Goal: Task Accomplishment & Management: Use online tool/utility

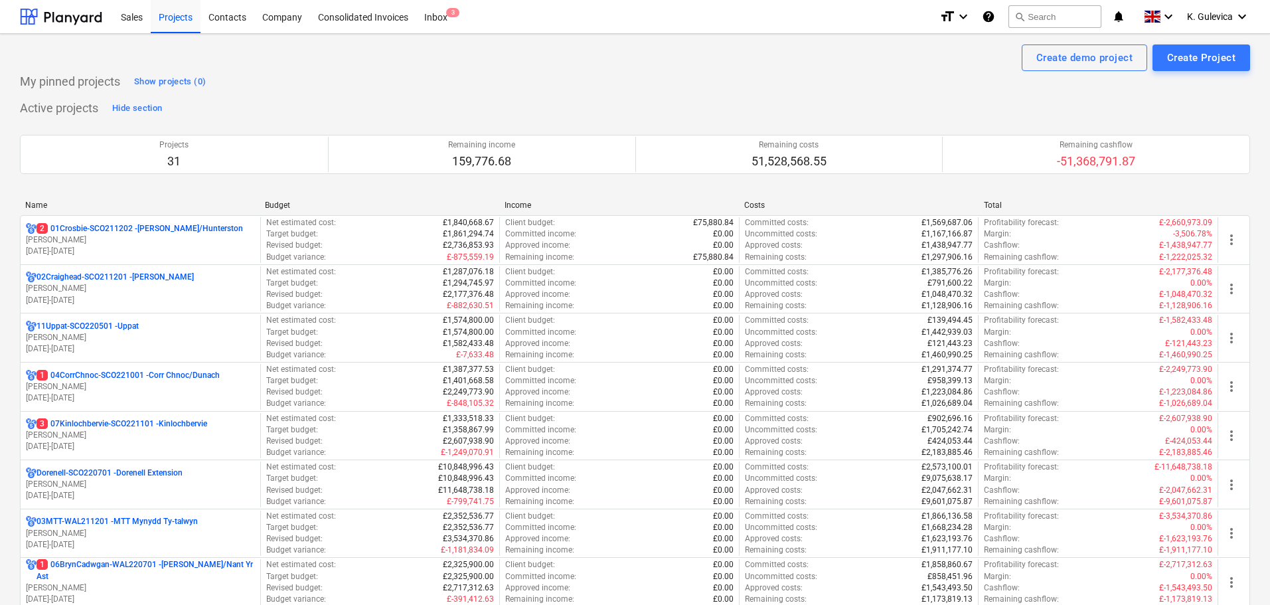
drag, startPoint x: 85, startPoint y: 240, endPoint x: 648, endPoint y: 158, distance: 569.0
click at [85, 240] on p "[PERSON_NAME]" at bounding box center [140, 239] width 229 height 11
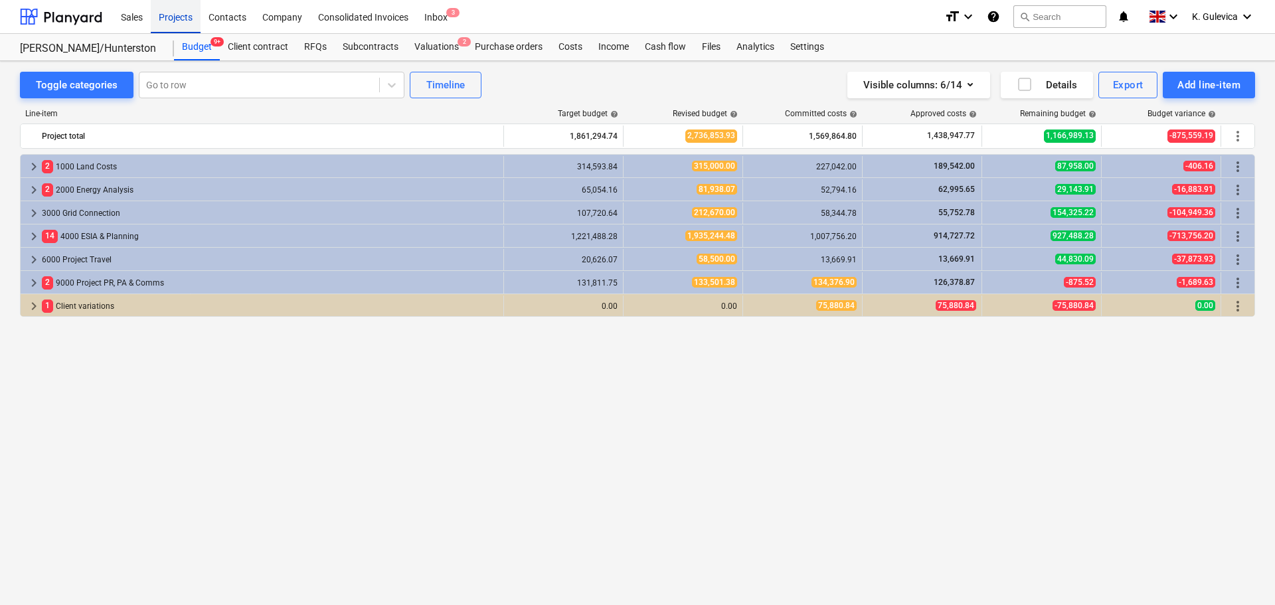
click at [168, 21] on div "Projects" at bounding box center [176, 16] width 50 height 34
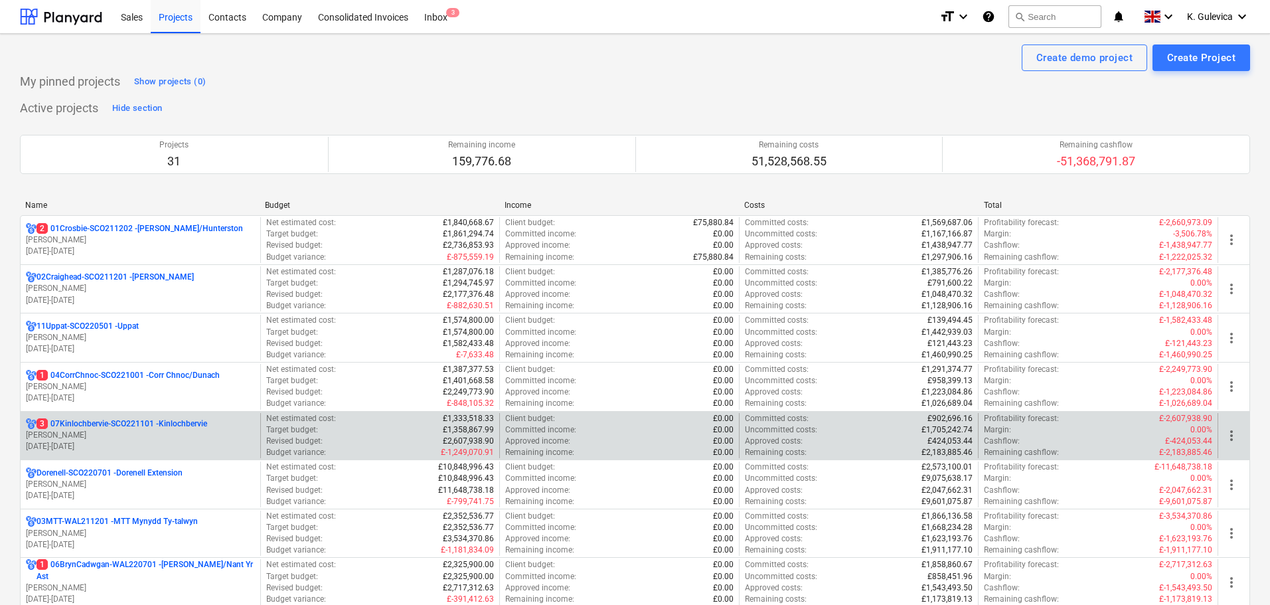
click at [120, 424] on p "3 07Kinlochbervie-SCO221101 - Kinlochbervie" at bounding box center [122, 423] width 171 height 11
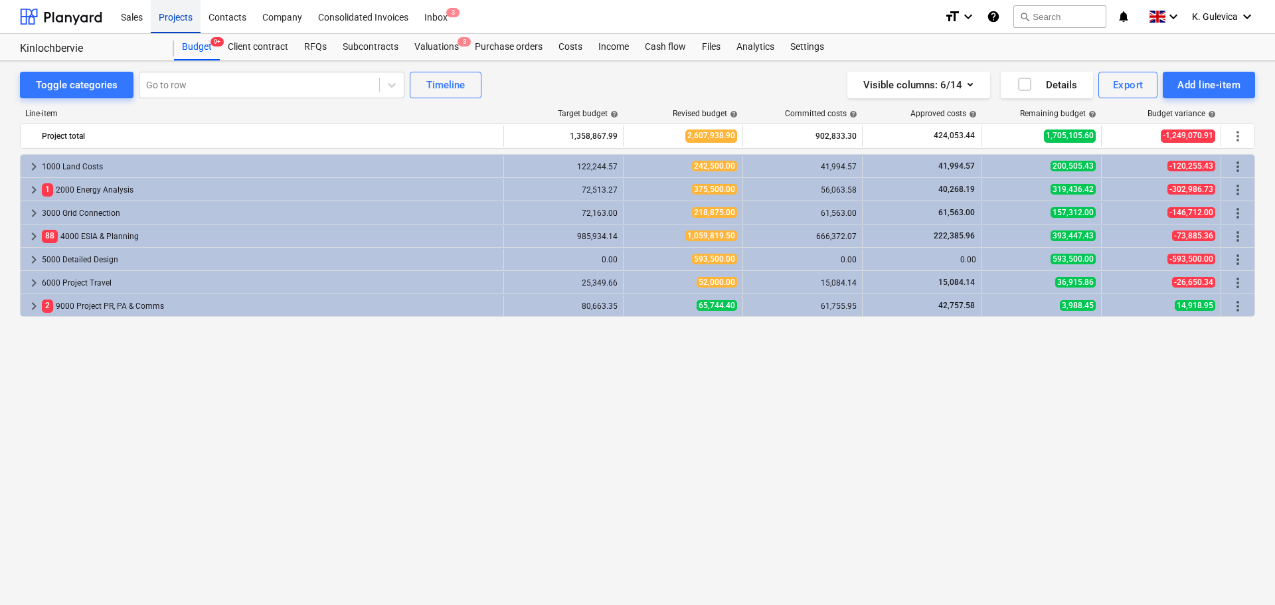
click at [177, 19] on div "Projects" at bounding box center [176, 16] width 50 height 34
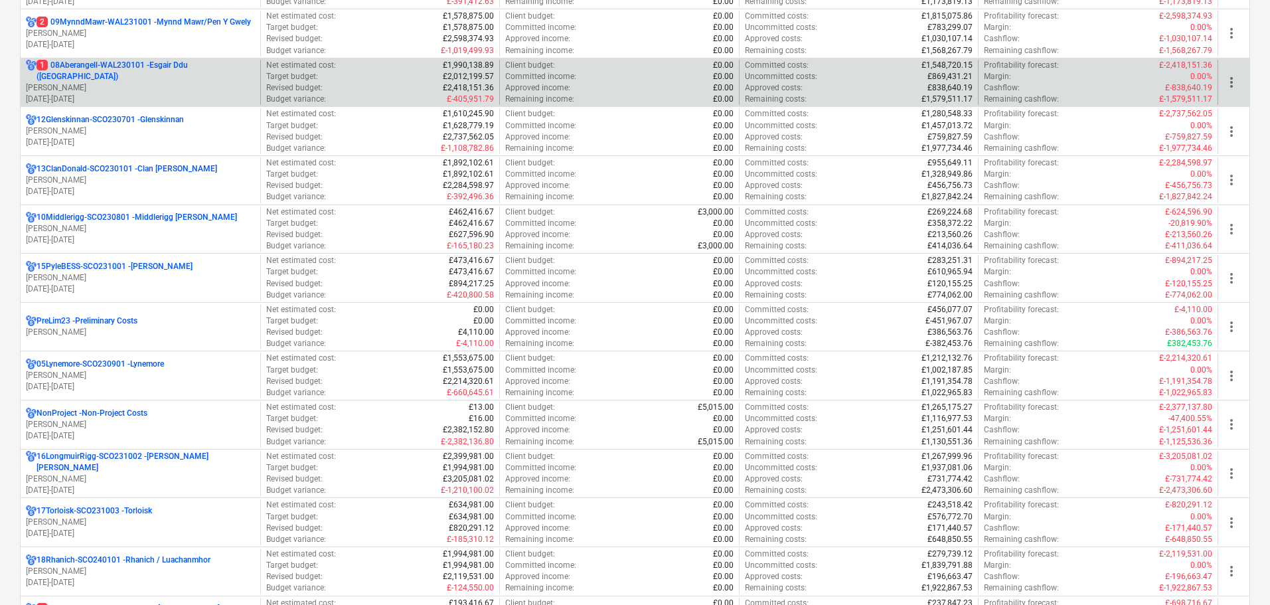
scroll to position [797, 0]
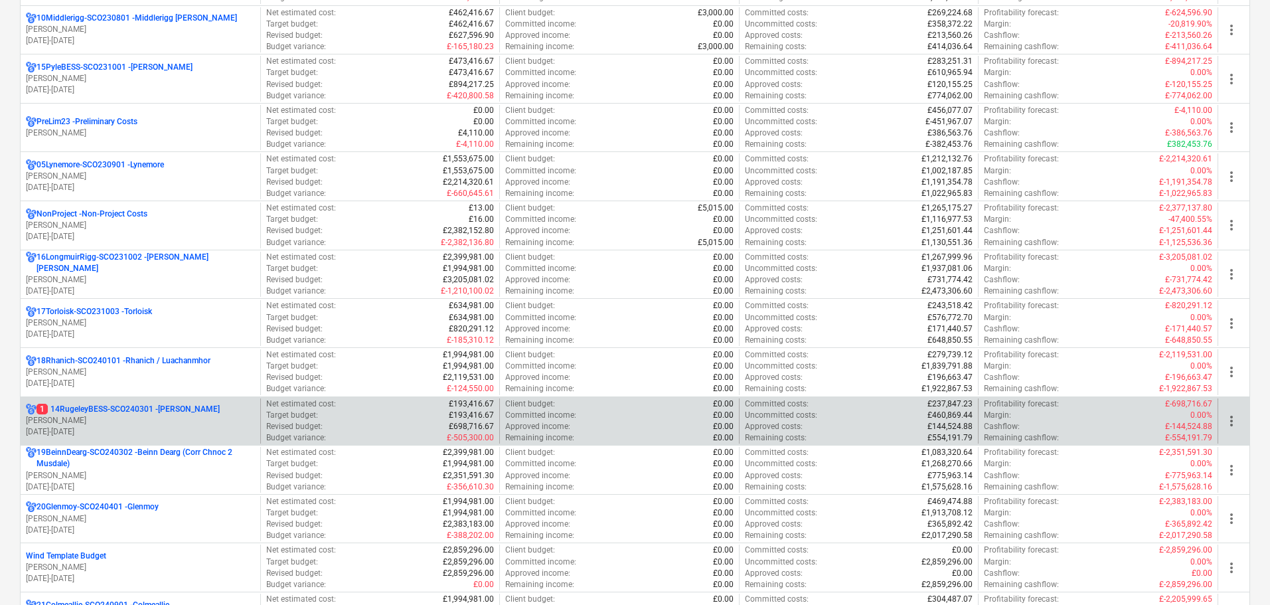
click at [106, 404] on p "1 14RugeleyBESS-SCO240301 - [PERSON_NAME]" at bounding box center [128, 409] width 183 height 11
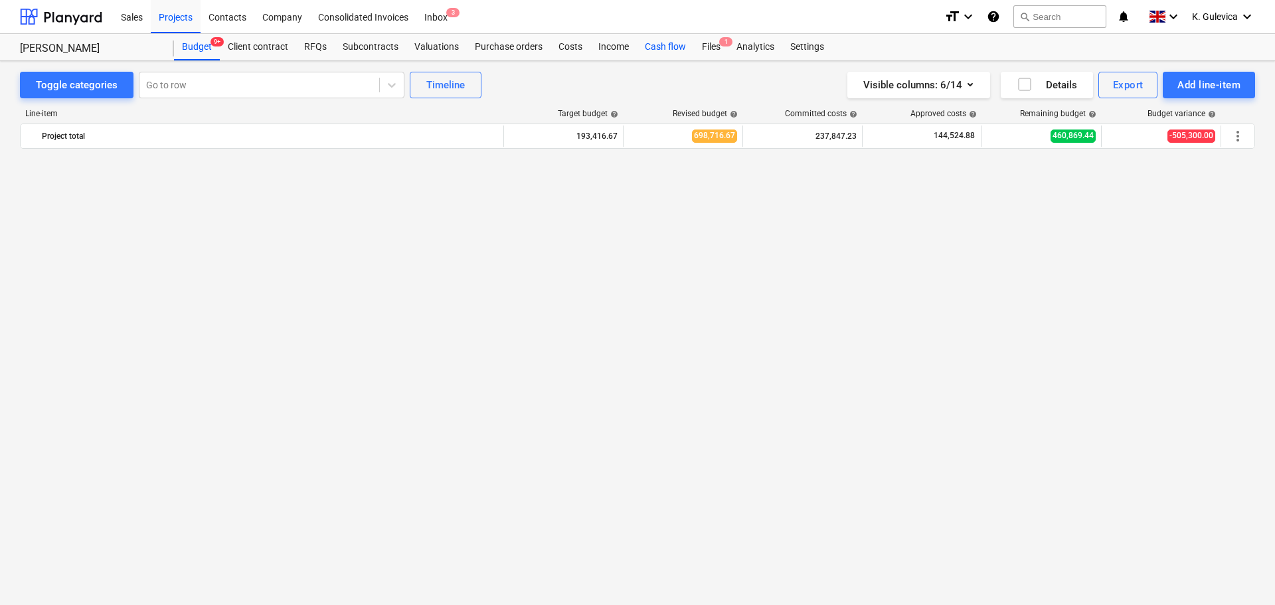
click at [647, 41] on div "Cash flow" at bounding box center [665, 47] width 57 height 27
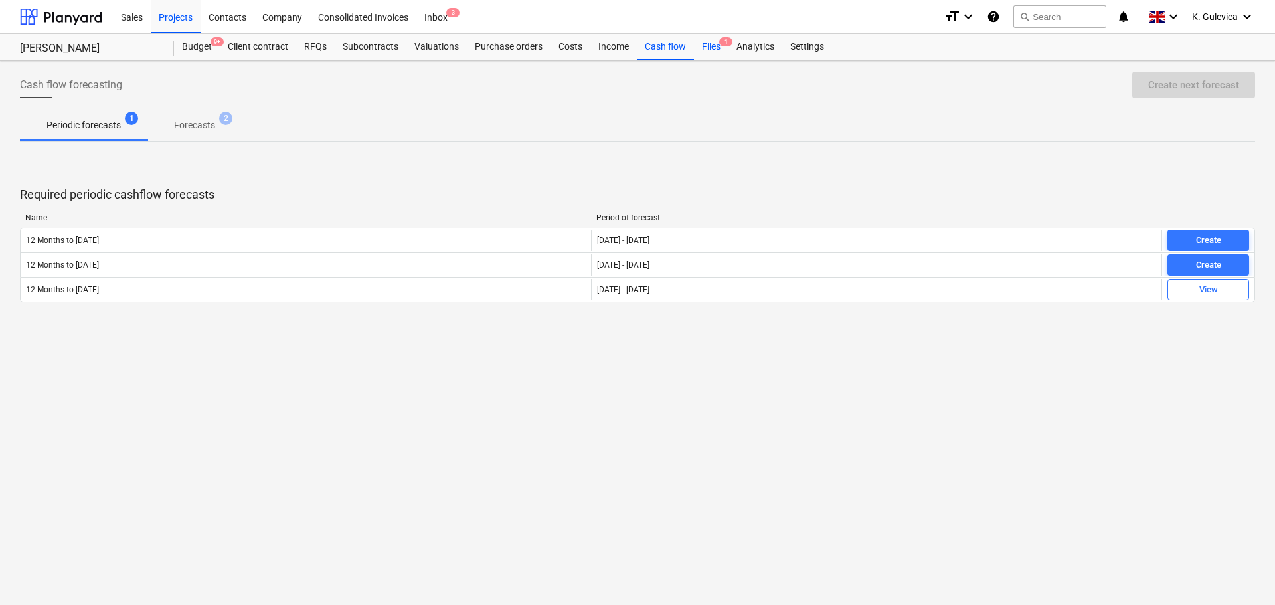
click at [708, 46] on div "Files 1" at bounding box center [711, 47] width 35 height 27
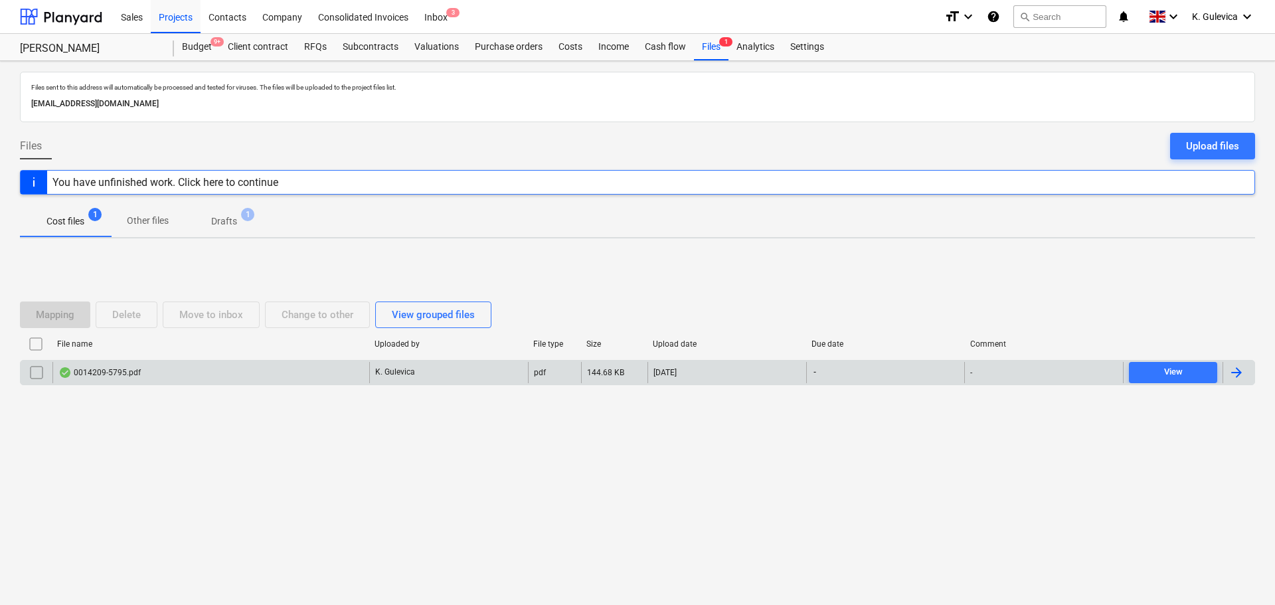
click at [126, 370] on div "0014209-5795.pdf" at bounding box center [99, 372] width 82 height 11
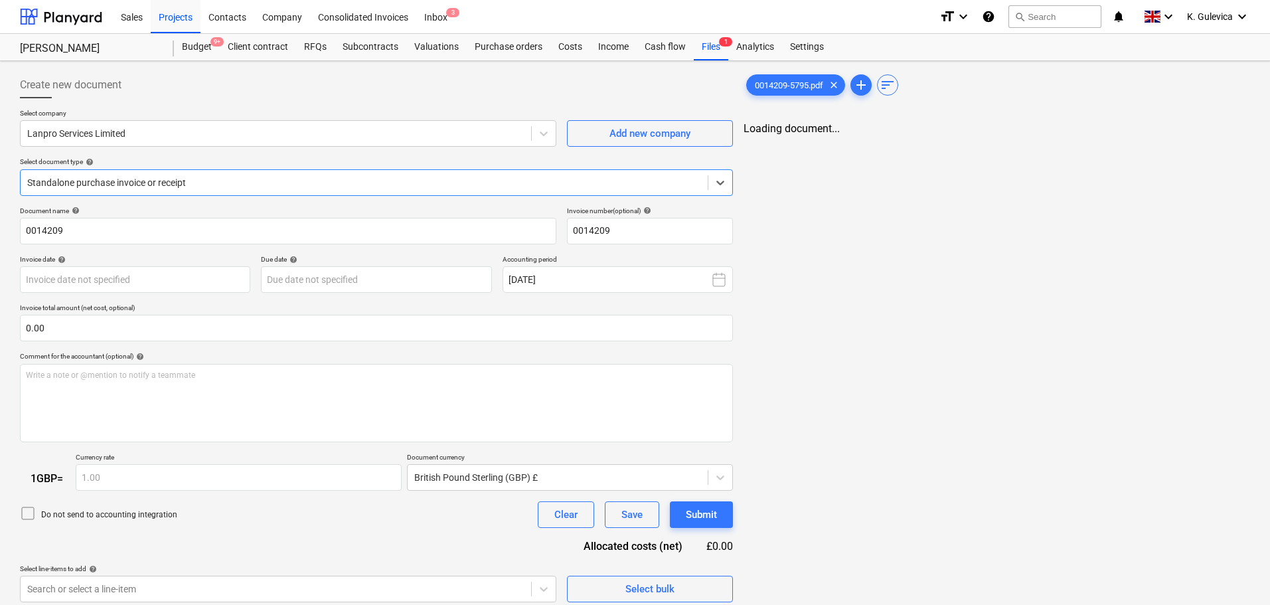
type input "0014209"
click at [171, 12] on div "Projects" at bounding box center [176, 16] width 50 height 34
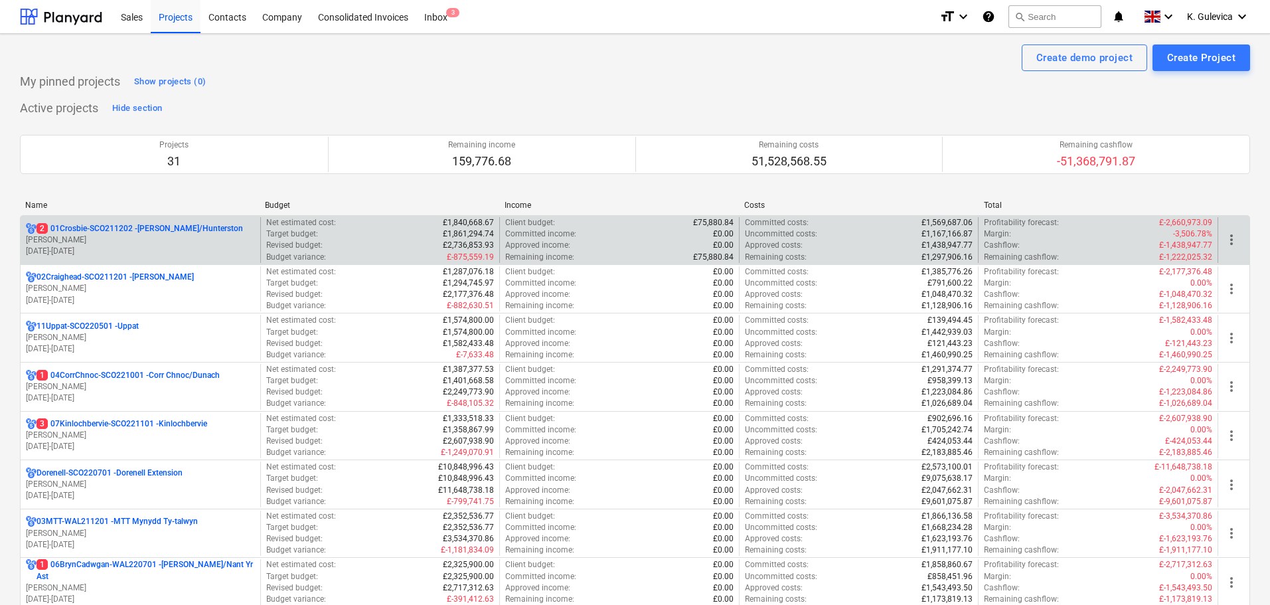
click at [135, 233] on p "2 01Crosbie-SCO211202 - [PERSON_NAME]/Hunterston" at bounding box center [140, 228] width 206 height 11
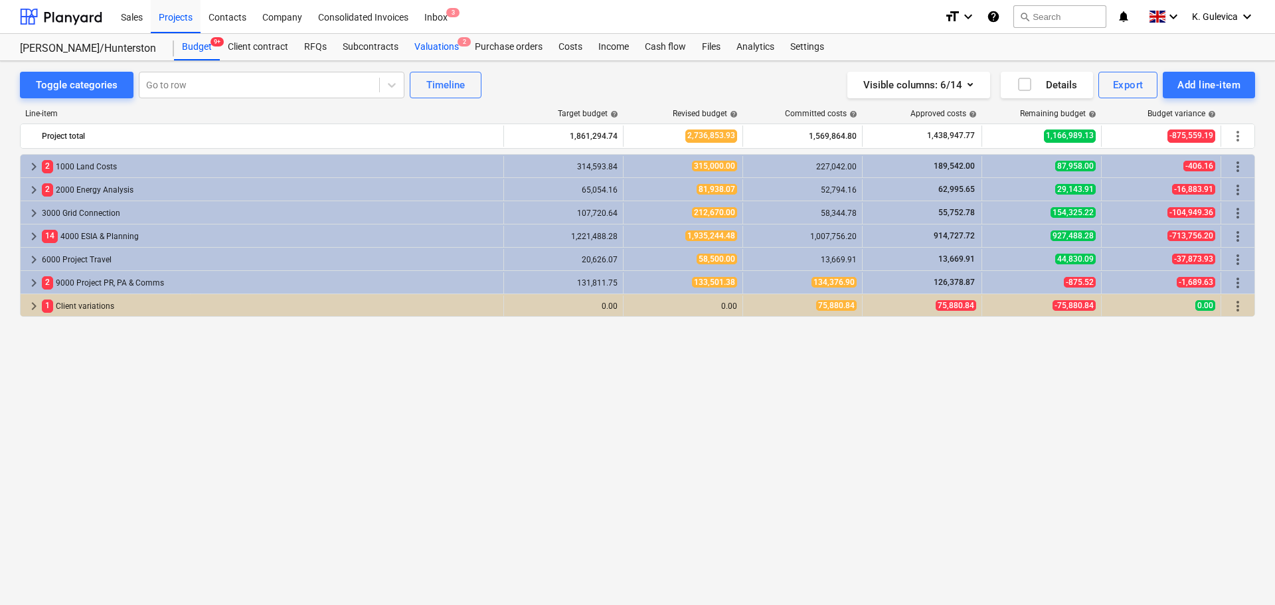
click at [434, 48] on div "Valuations 2" at bounding box center [436, 47] width 60 height 27
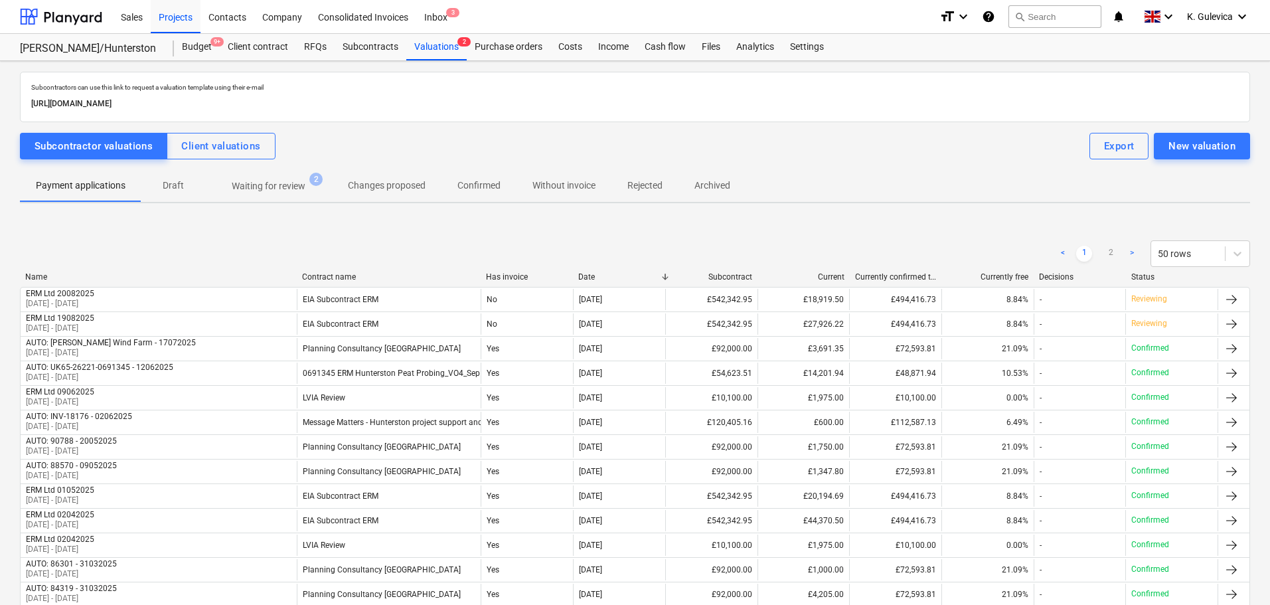
click at [258, 188] on p "Waiting for review" at bounding box center [269, 186] width 74 height 14
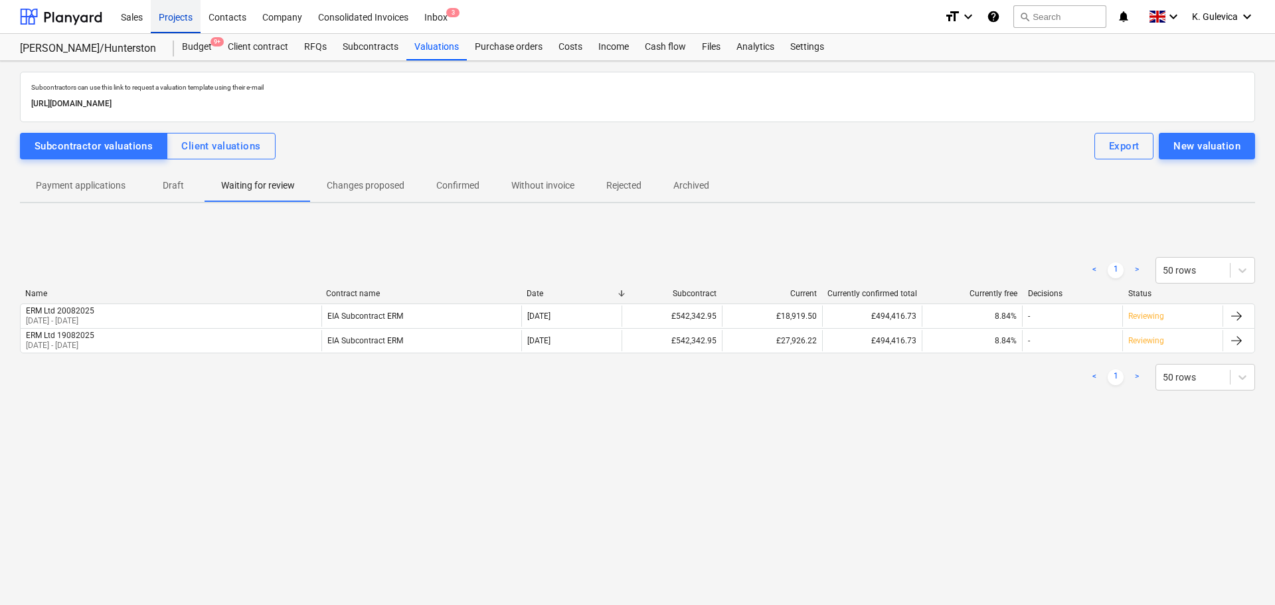
click at [179, 19] on div "Projects" at bounding box center [176, 16] width 50 height 34
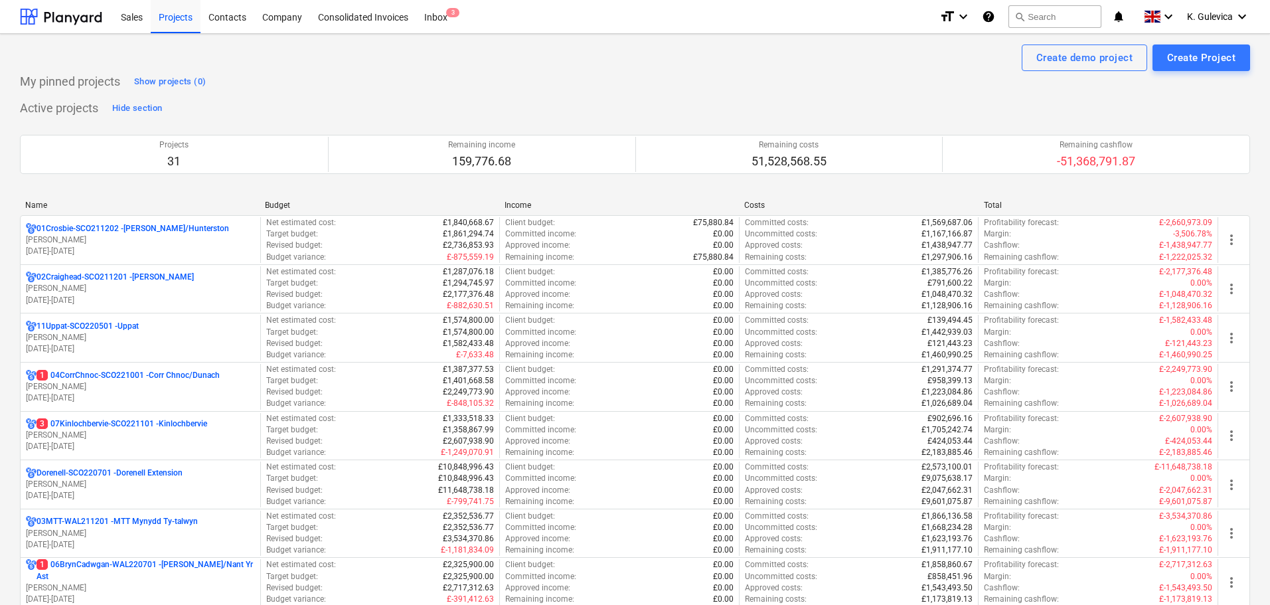
click at [127, 436] on p "[PERSON_NAME]" at bounding box center [140, 435] width 229 height 11
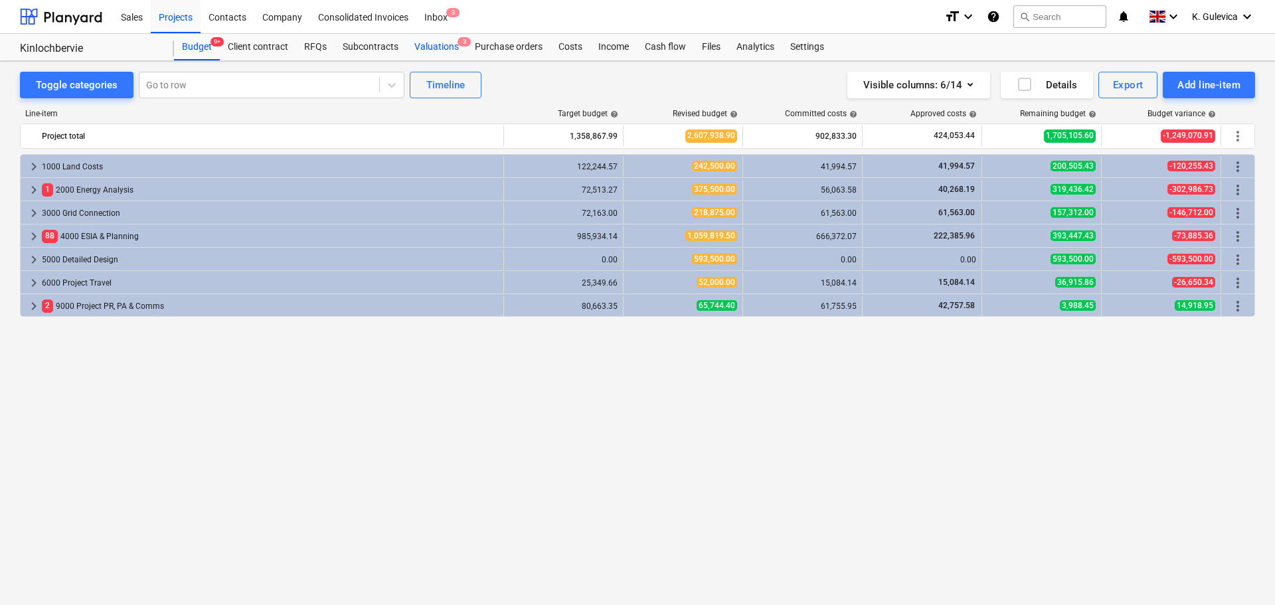
click at [442, 50] on div "Valuations 3" at bounding box center [436, 47] width 60 height 27
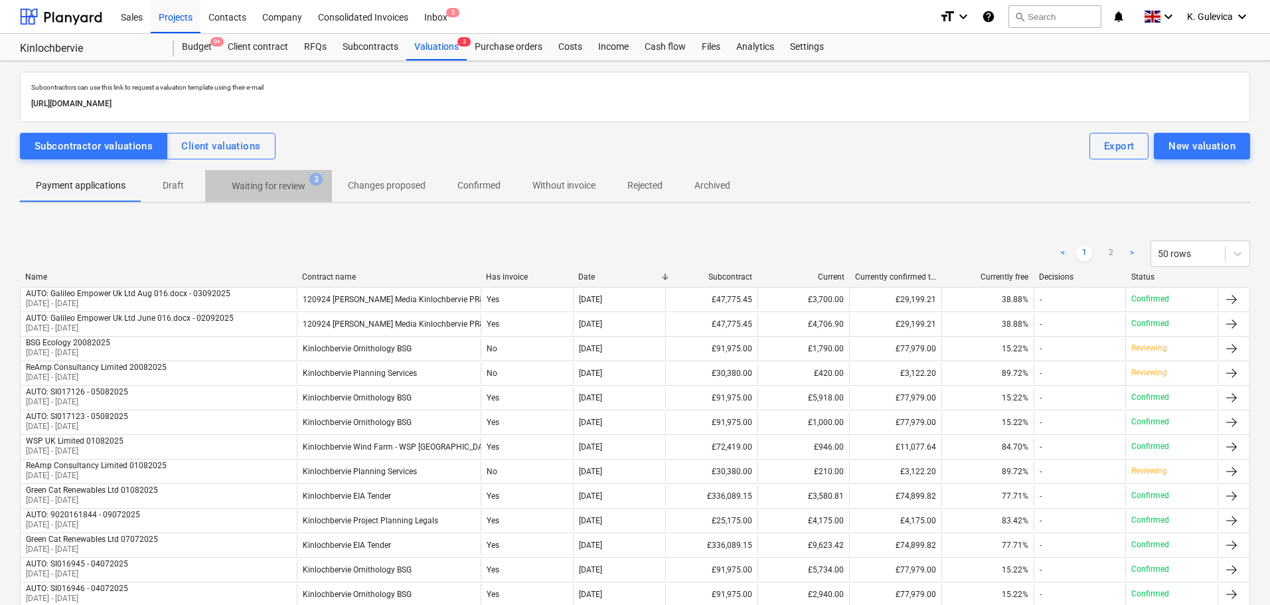
click at [261, 188] on p "Waiting for review" at bounding box center [269, 186] width 74 height 14
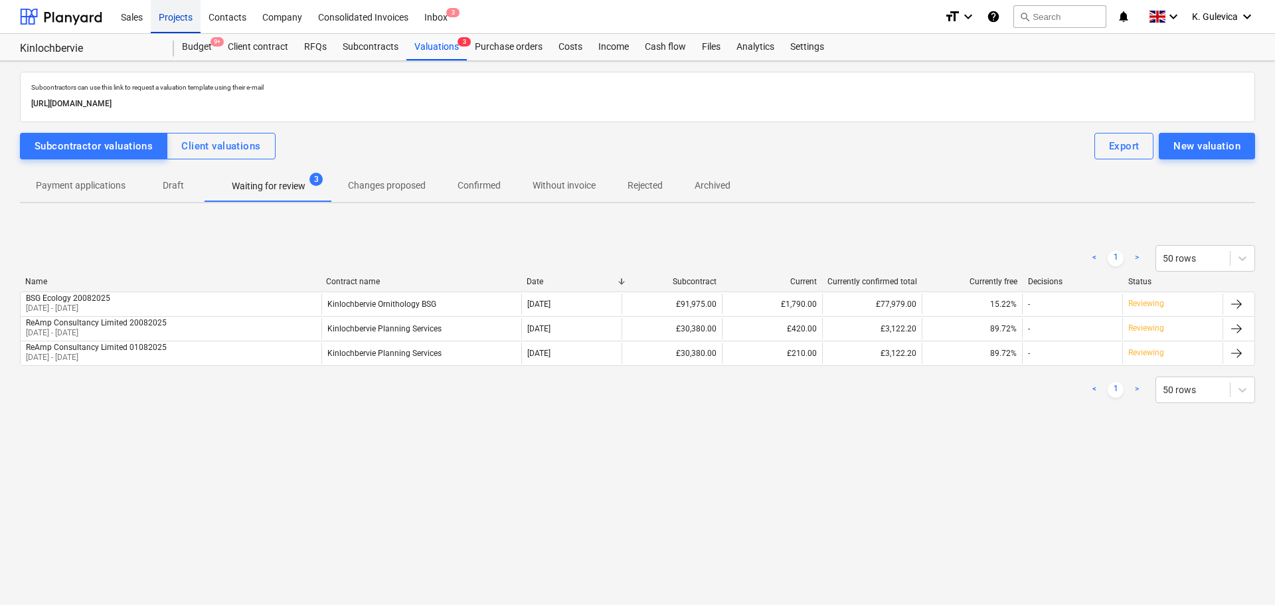
click at [163, 19] on div "Projects" at bounding box center [176, 16] width 50 height 34
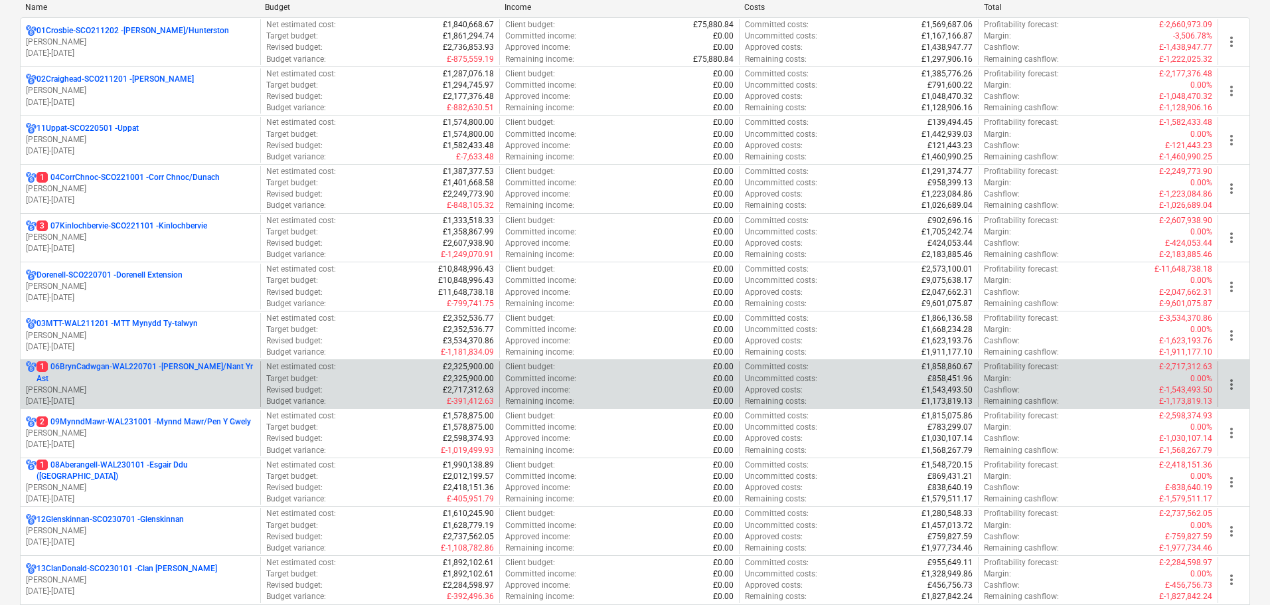
scroll to position [199, 0]
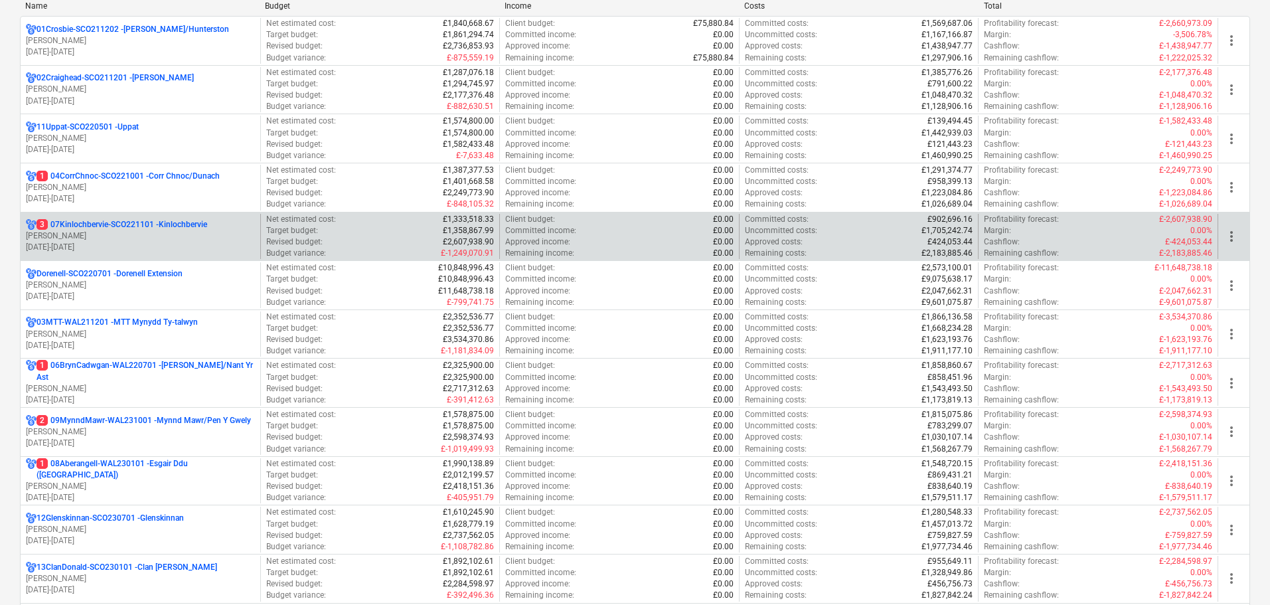
click at [129, 232] on p "[PERSON_NAME]" at bounding box center [140, 235] width 229 height 11
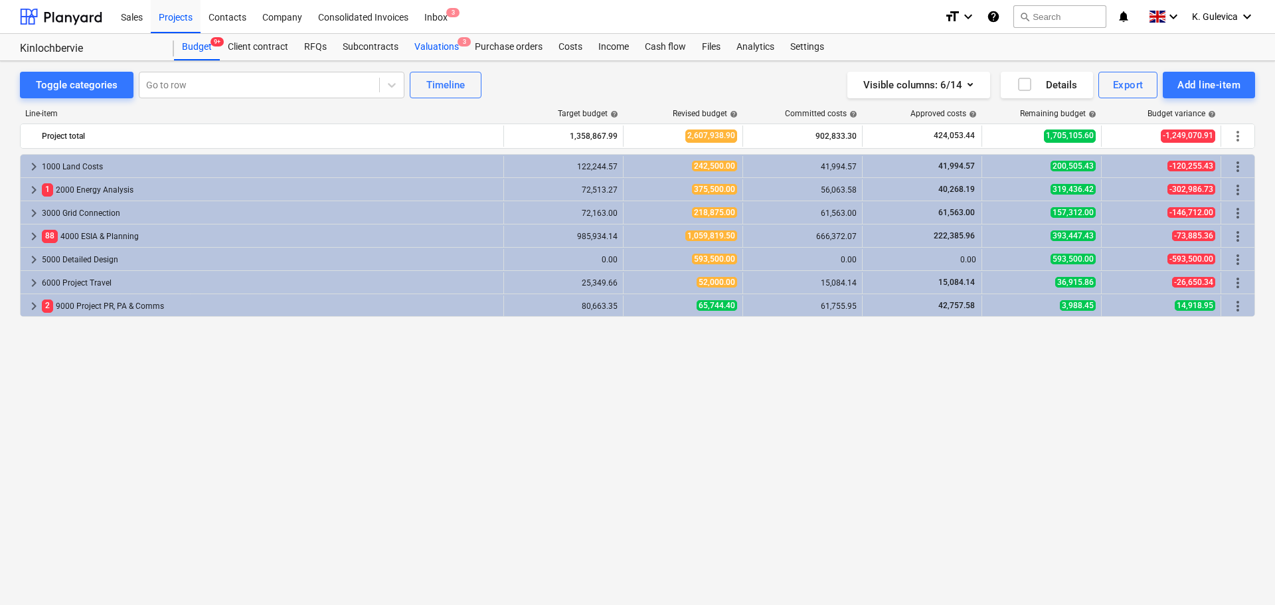
click at [438, 45] on div "Valuations 3" at bounding box center [436, 47] width 60 height 27
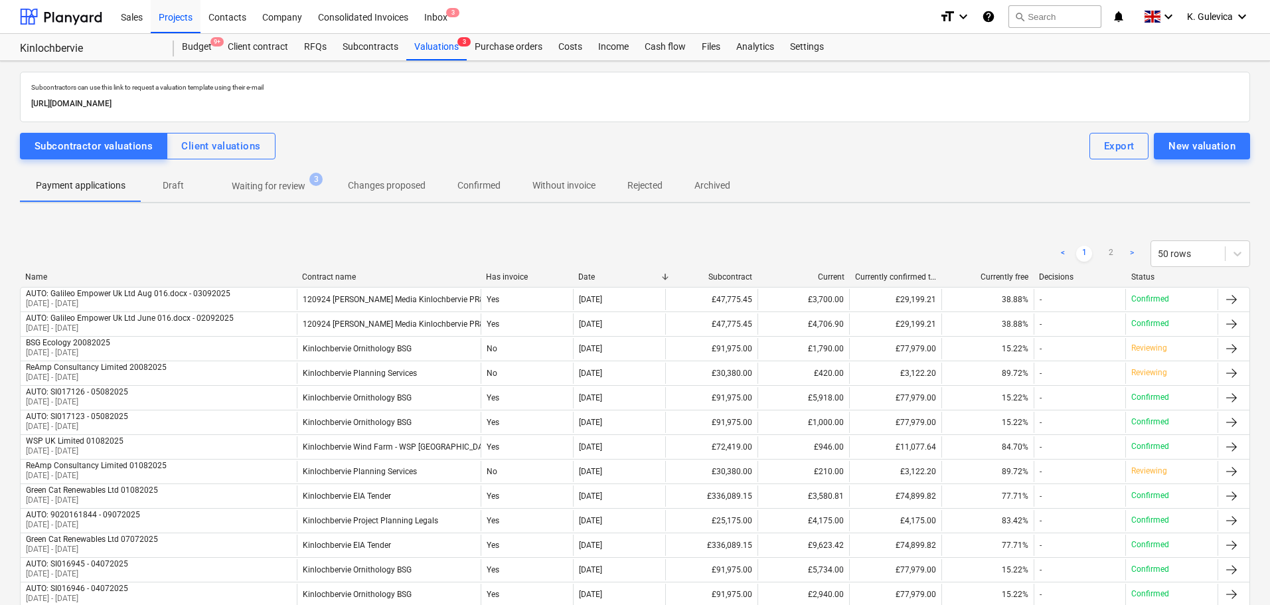
click at [269, 183] on p "Waiting for review" at bounding box center [269, 186] width 74 height 14
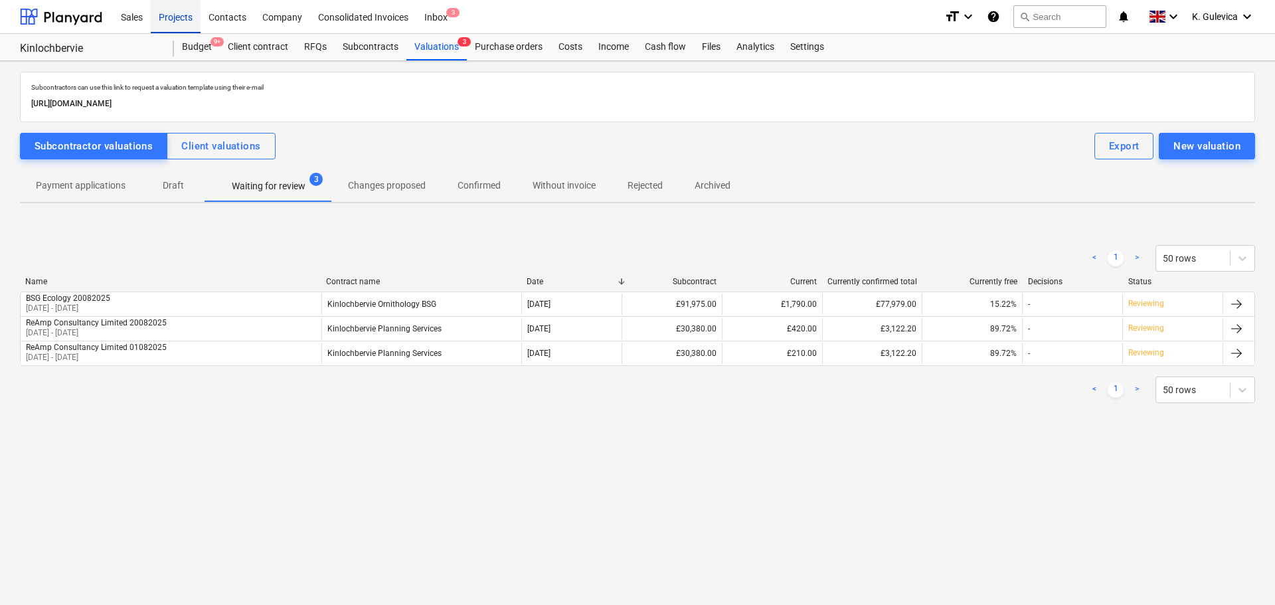
click at [174, 7] on div "Projects" at bounding box center [176, 16] width 50 height 34
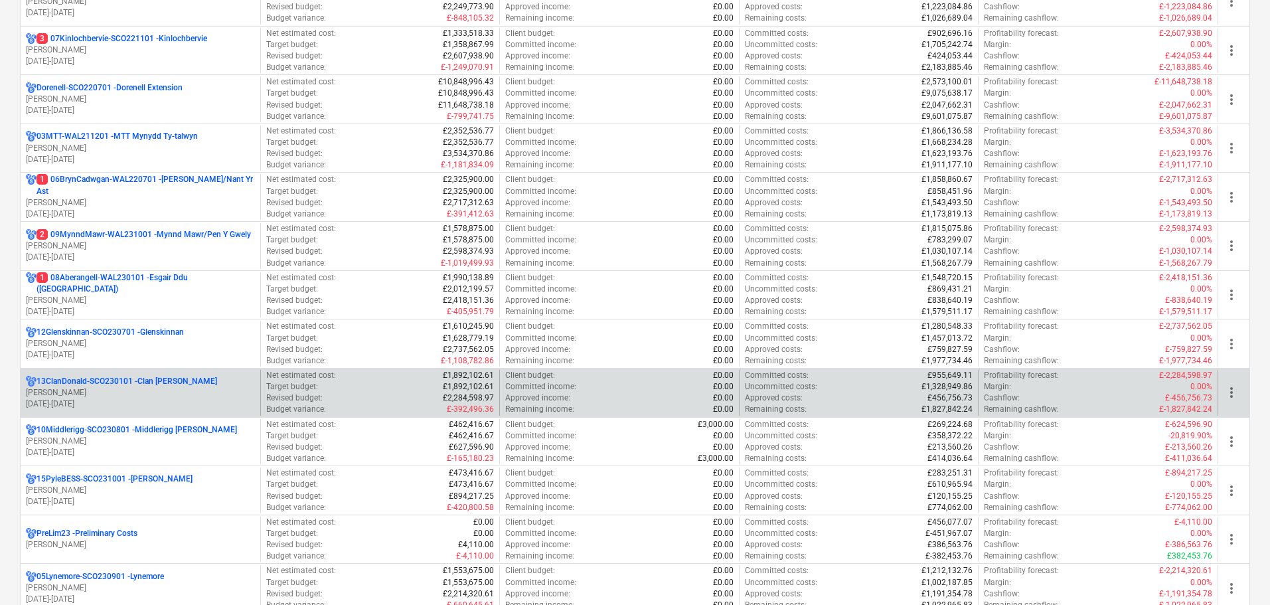
scroll to position [465, 0]
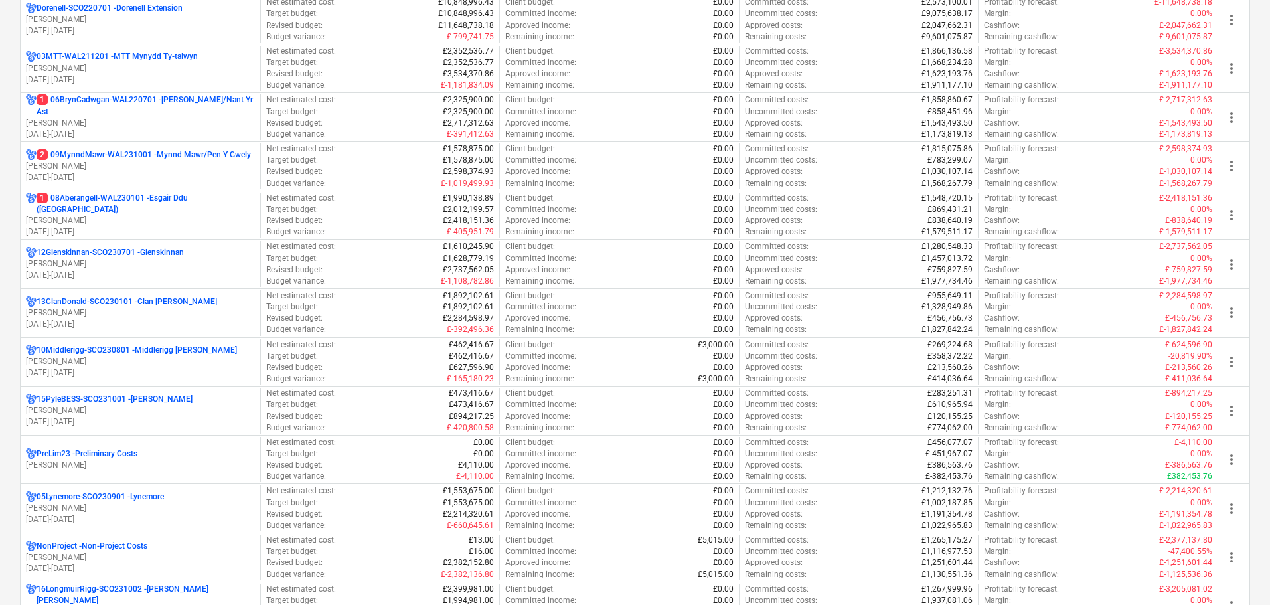
drag, startPoint x: 116, startPoint y: 369, endPoint x: 214, endPoint y: 324, distance: 108.1
click at [116, 369] on p "[DATE] - [DATE]" at bounding box center [140, 372] width 229 height 11
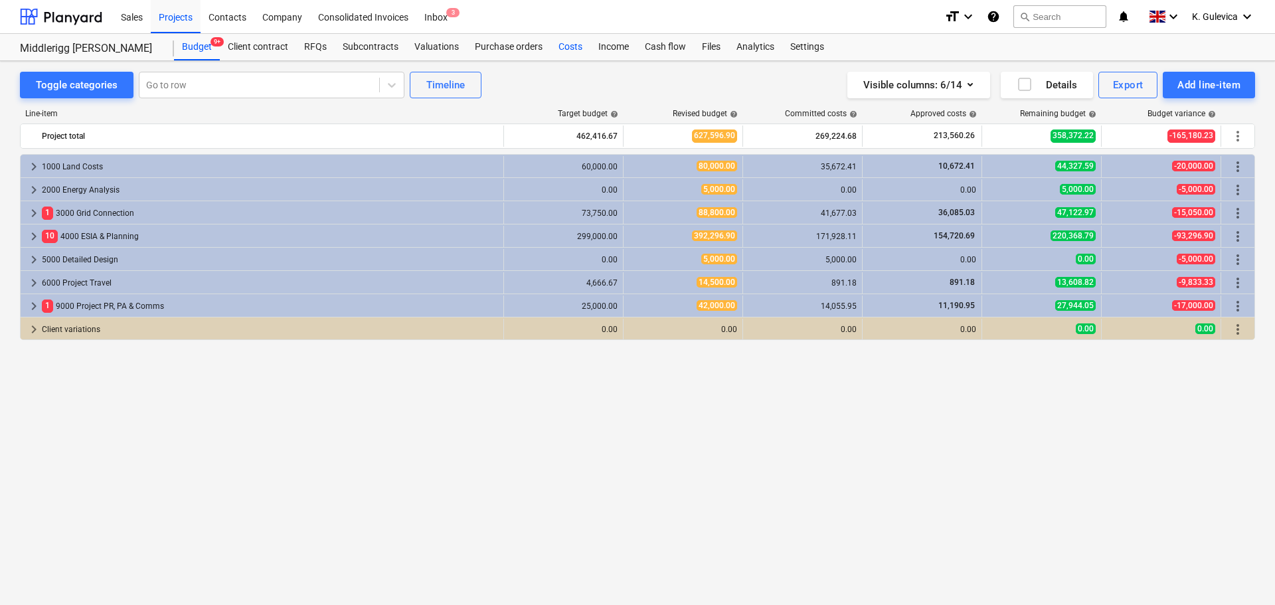
drag, startPoint x: 568, startPoint y: 47, endPoint x: 570, endPoint y: 54, distance: 6.9
click at [568, 47] on div "Costs" at bounding box center [570, 47] width 40 height 27
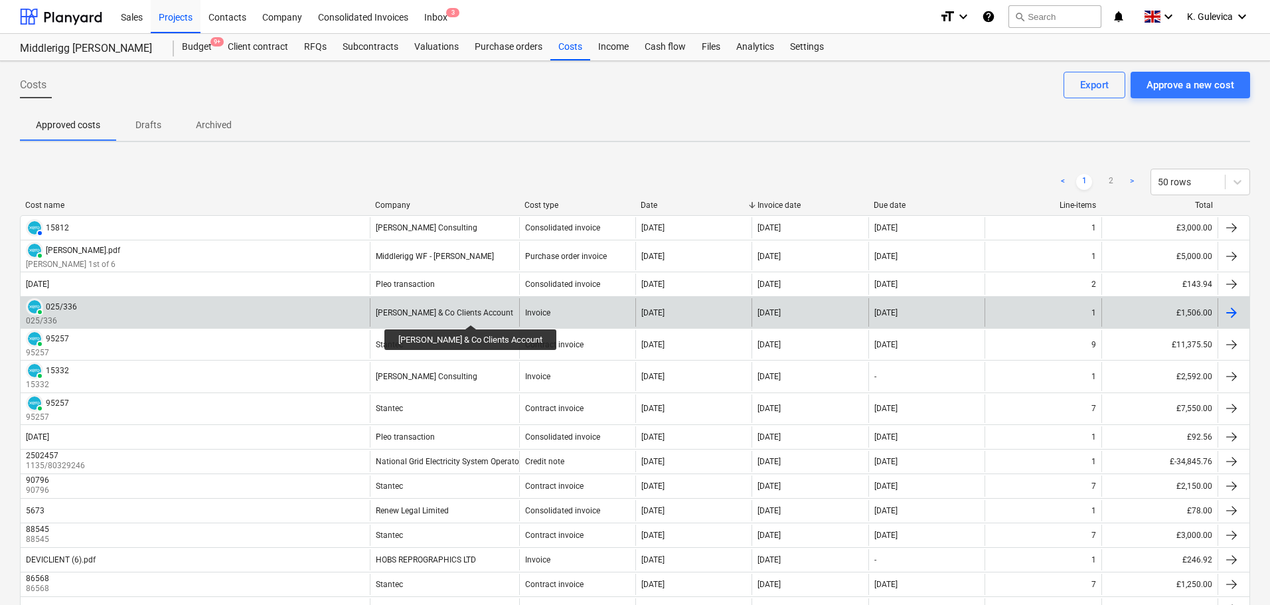
click at [470, 313] on div "[PERSON_NAME] & Co Clients Account" at bounding box center [444, 312] width 137 height 9
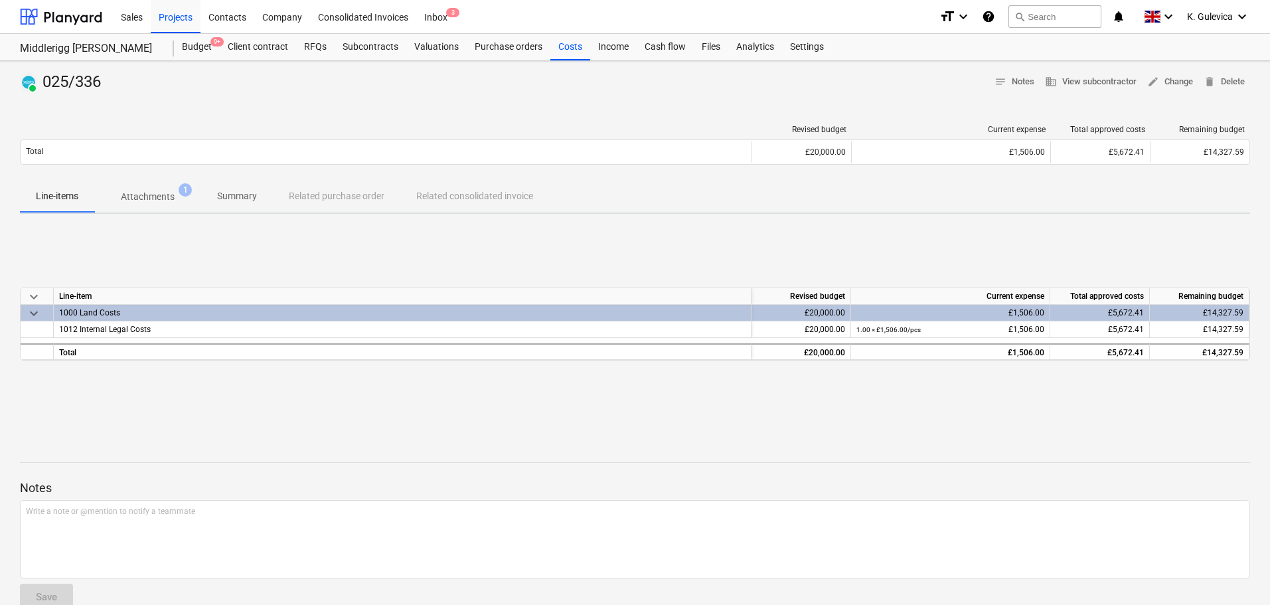
click at [147, 190] on p "Attachments" at bounding box center [148, 197] width 54 height 14
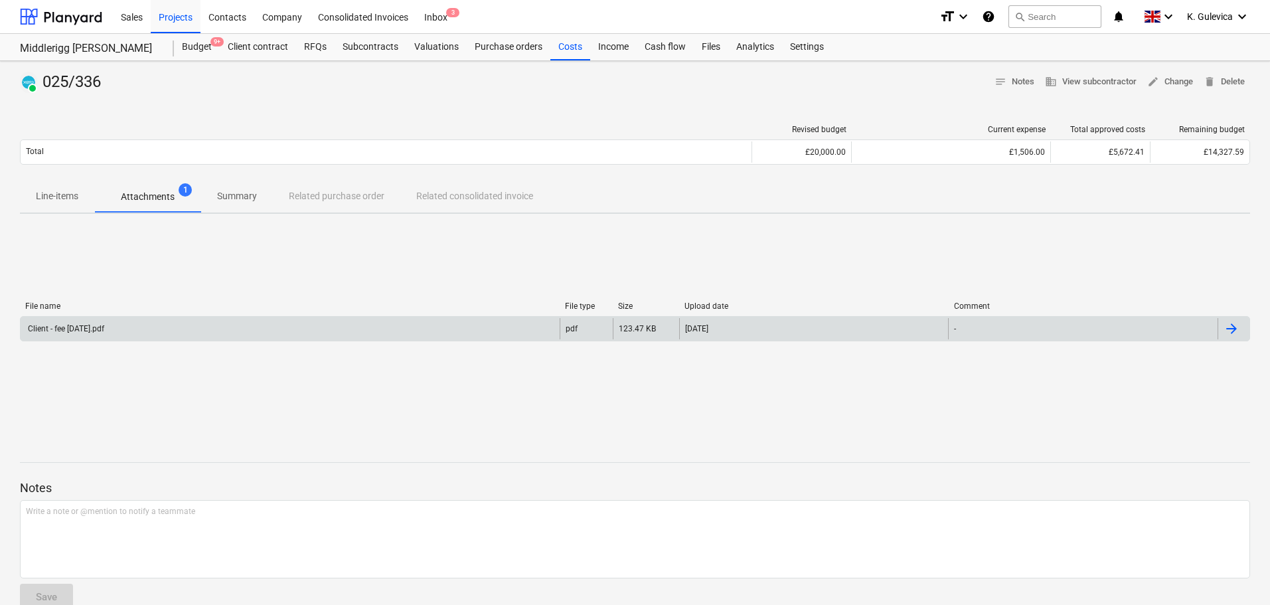
click at [210, 327] on div "Client - fee [DATE].pdf" at bounding box center [290, 328] width 539 height 21
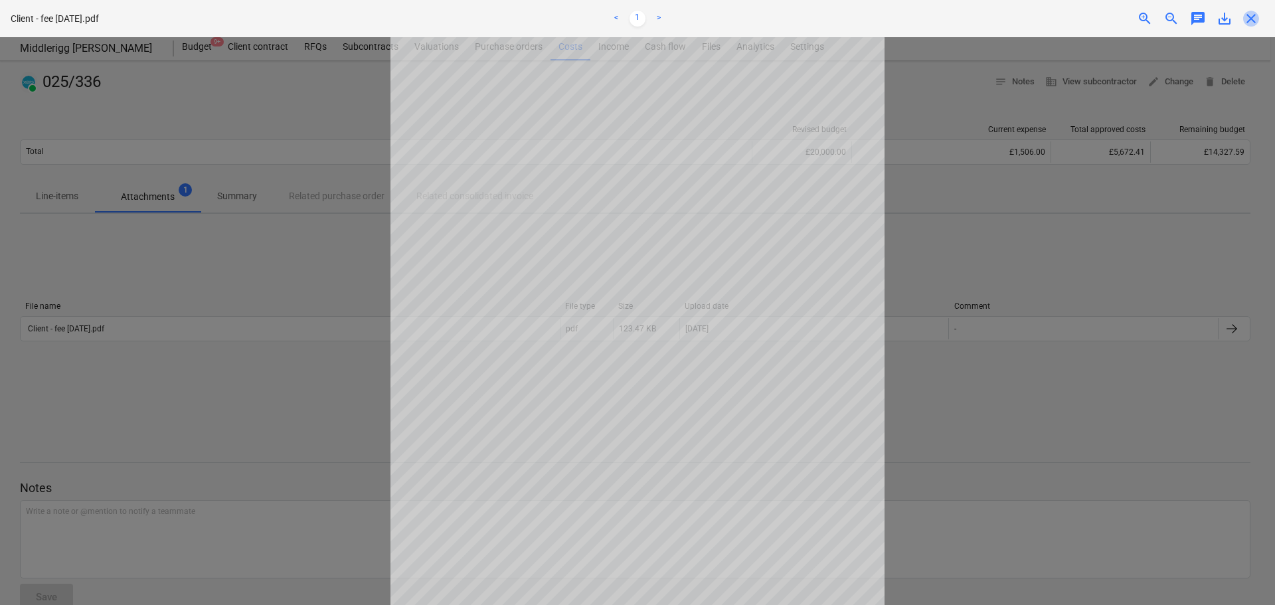
click at [1253, 21] on span "close" at bounding box center [1251, 19] width 16 height 16
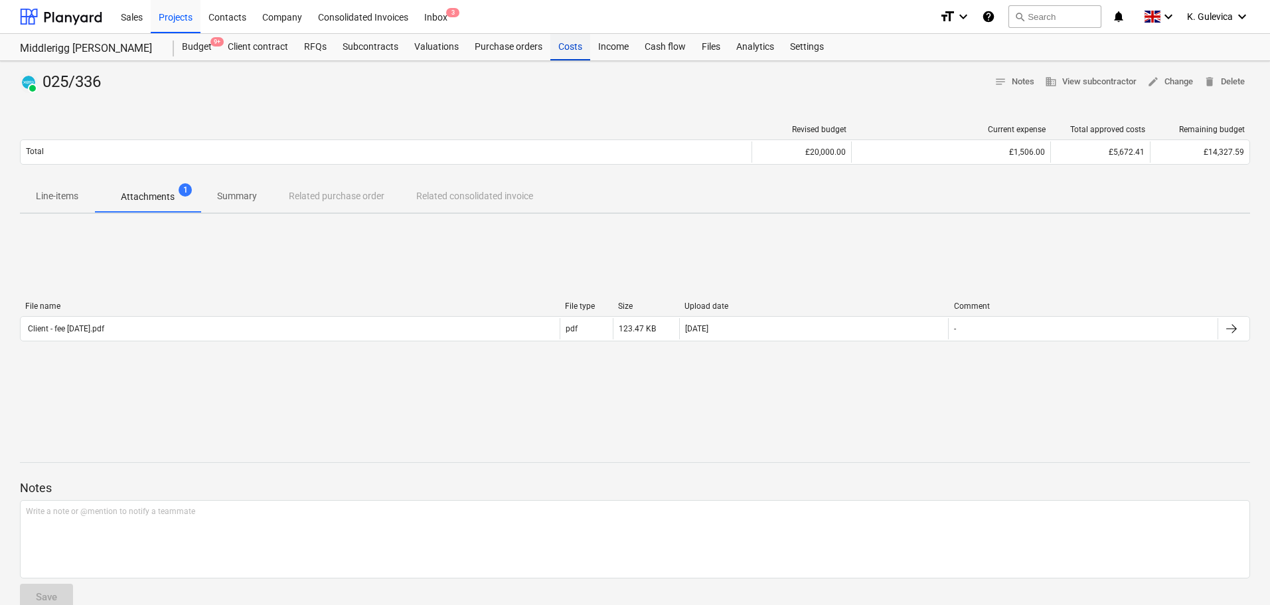
click at [572, 44] on div "Costs" at bounding box center [570, 47] width 40 height 27
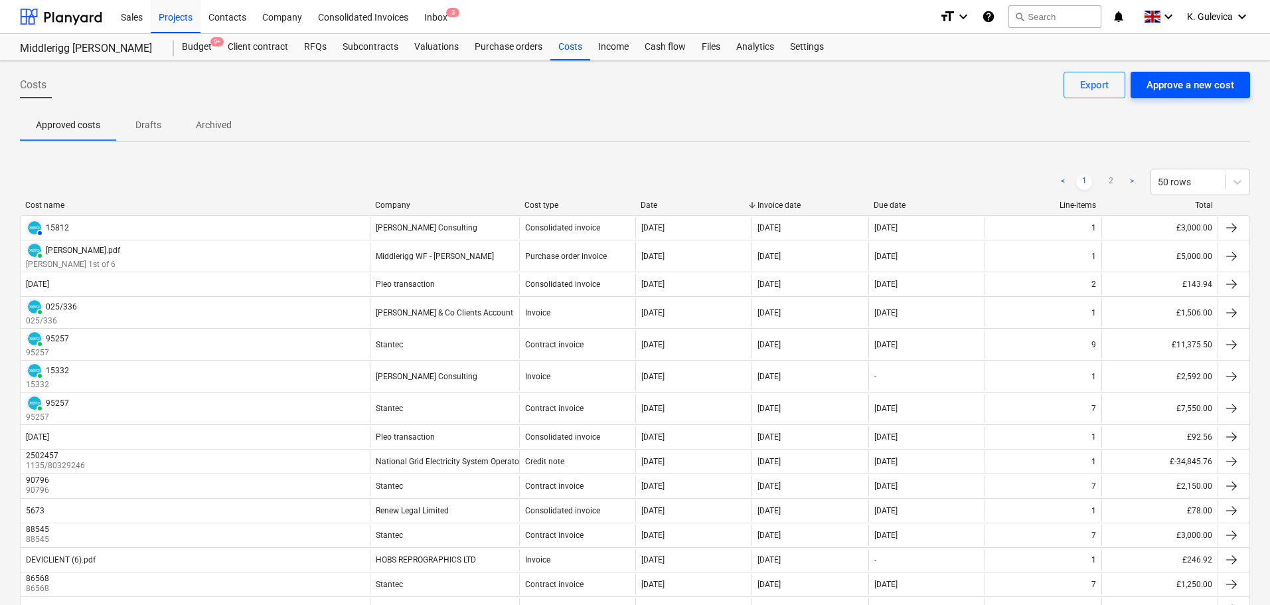
click at [1185, 94] on div "Approve a new cost" at bounding box center [1191, 84] width 88 height 17
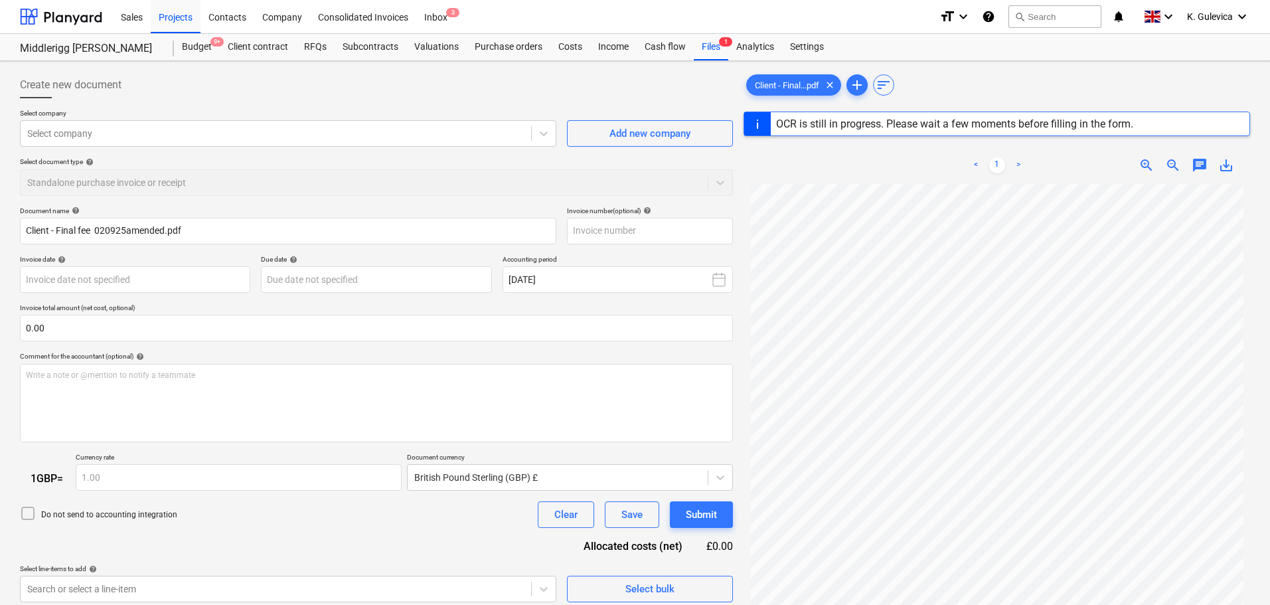
type input "20173554"
type input "[DATE]"
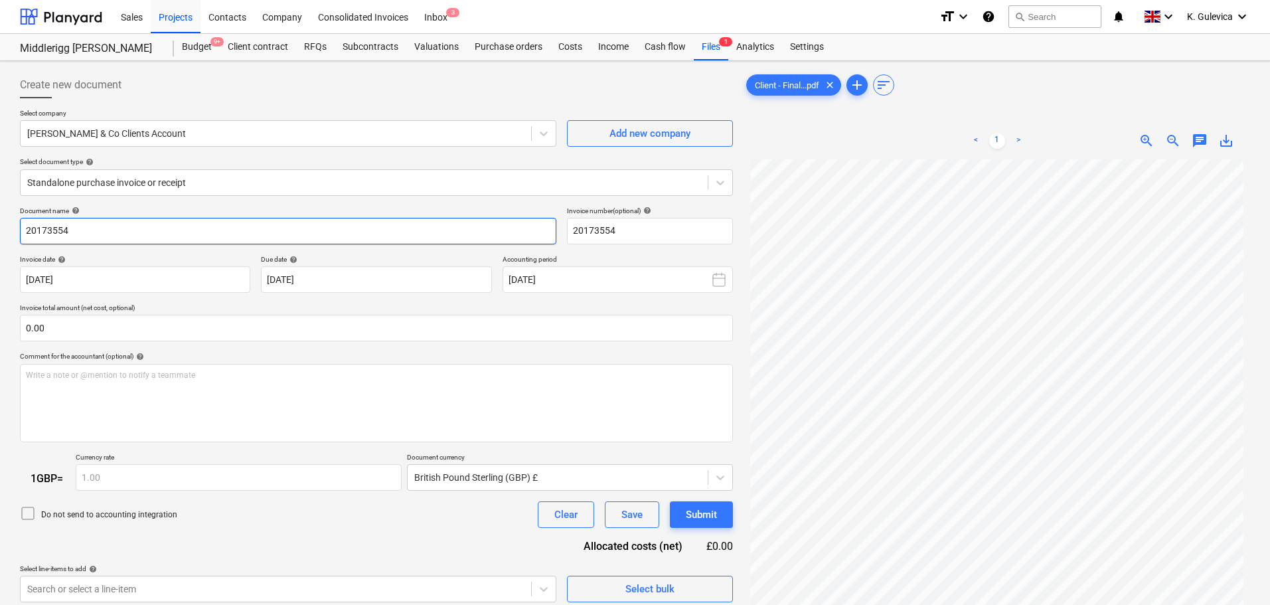
drag, startPoint x: 68, startPoint y: 231, endPoint x: -17, endPoint y: 229, distance: 85.0
click at [0, 229] on html "Sales Projects Contacts Company Consolidated Invoices Inbox 3 format_size keybo…" at bounding box center [635, 302] width 1270 height 605
paste input "025/396"
type input "025/396"
drag, startPoint x: 621, startPoint y: 228, endPoint x: 551, endPoint y: 226, distance: 70.4
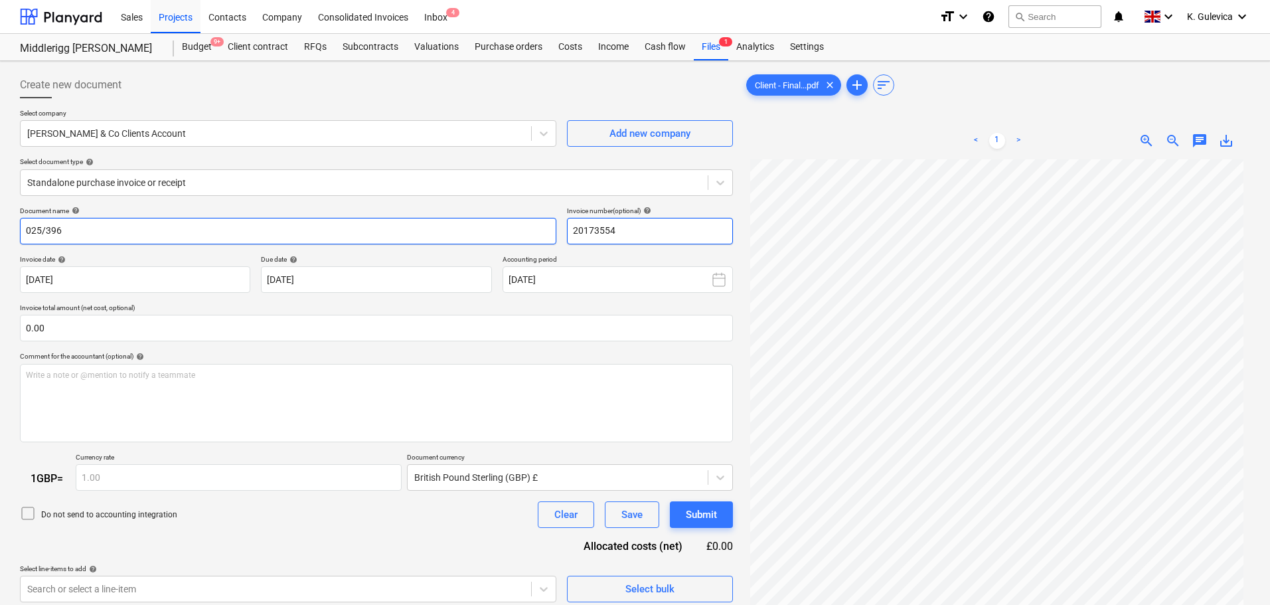
click at [551, 226] on div "Document name help 025/396 Invoice number (optional) help 20173554" at bounding box center [376, 225] width 713 height 38
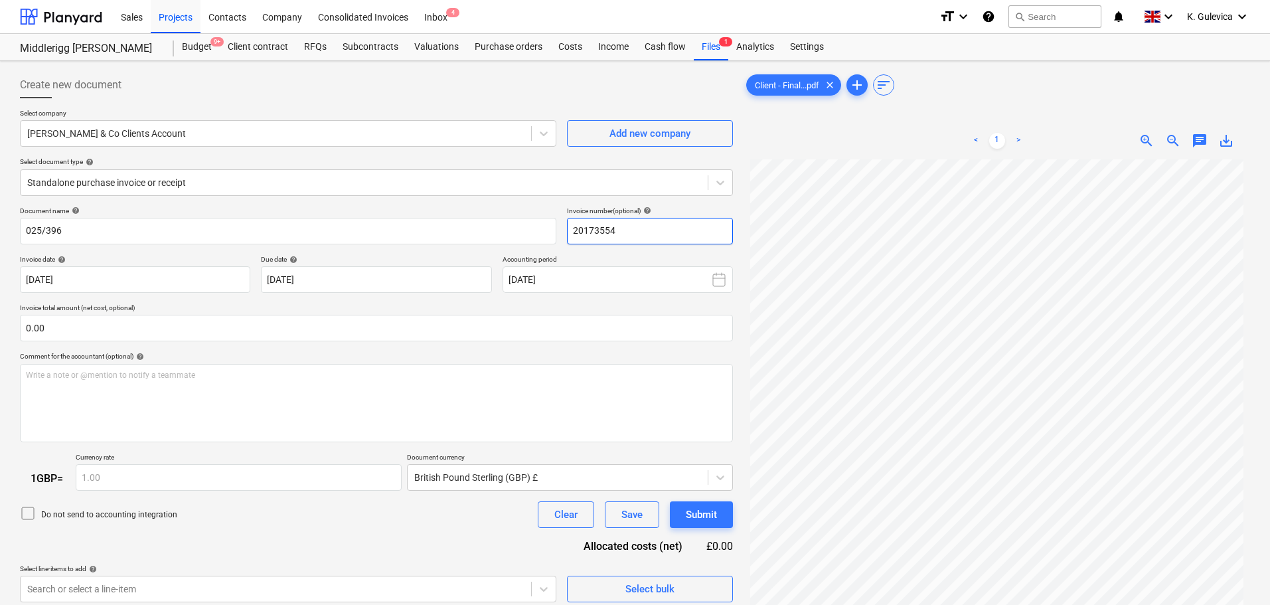
paste input "025/396"
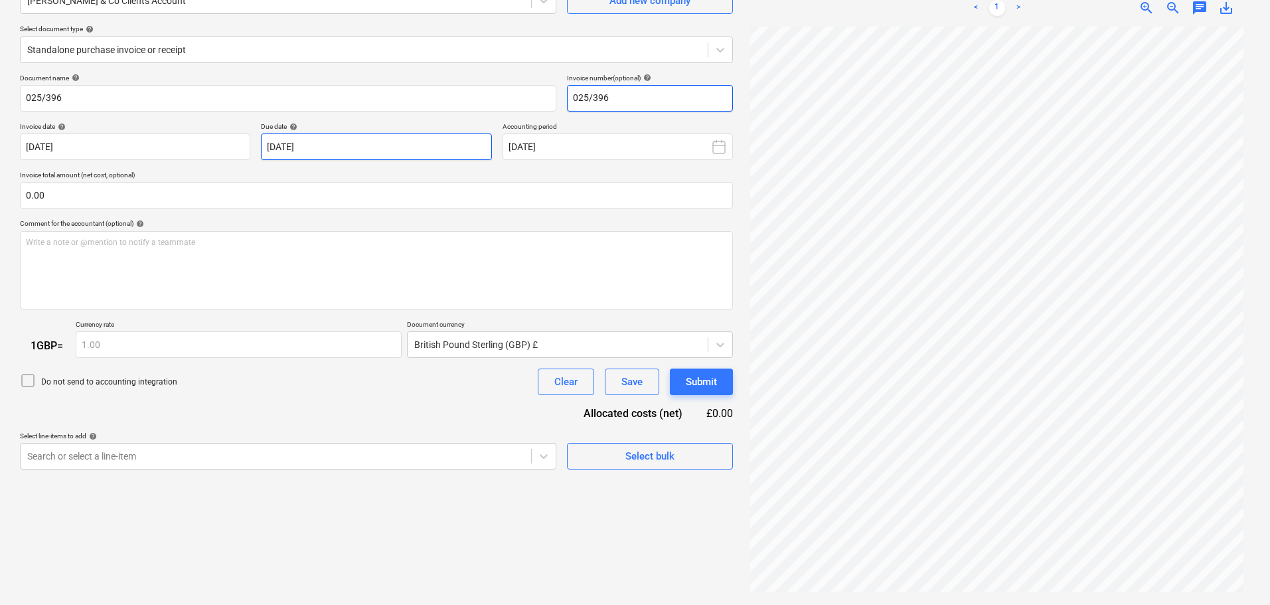
type input "025/396"
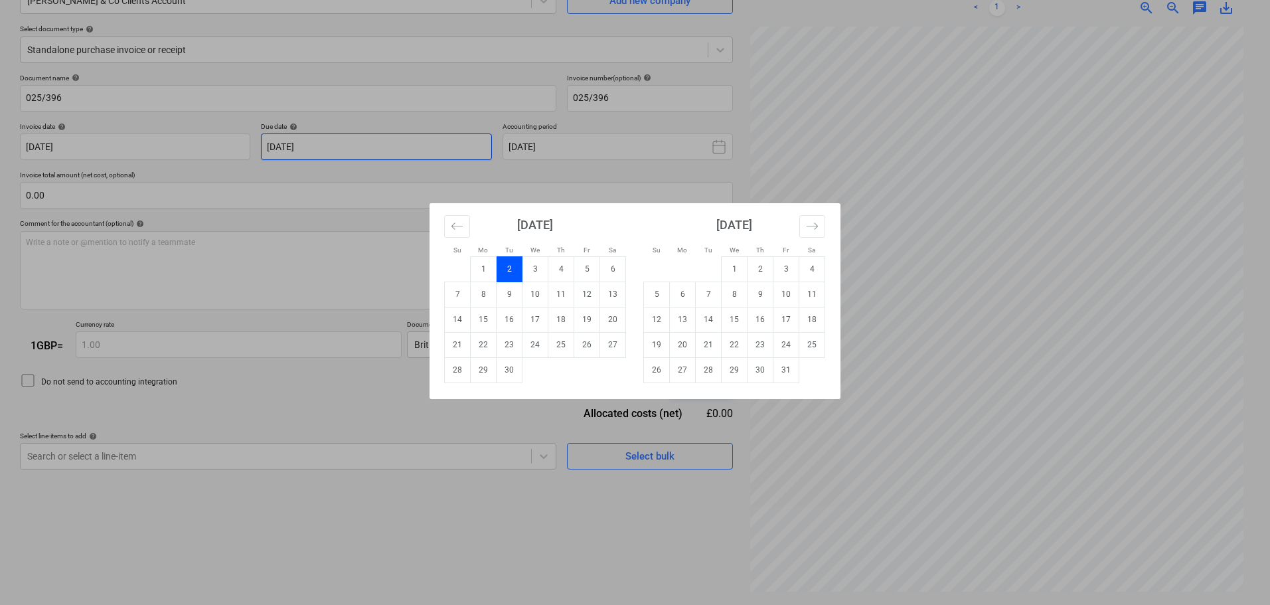
click at [366, 143] on body "Sales Projects Contacts Company Consolidated Invoices Inbox 4 format_size keybo…" at bounding box center [635, 169] width 1270 height 605
click at [468, 319] on td "14" at bounding box center [458, 319] width 26 height 25
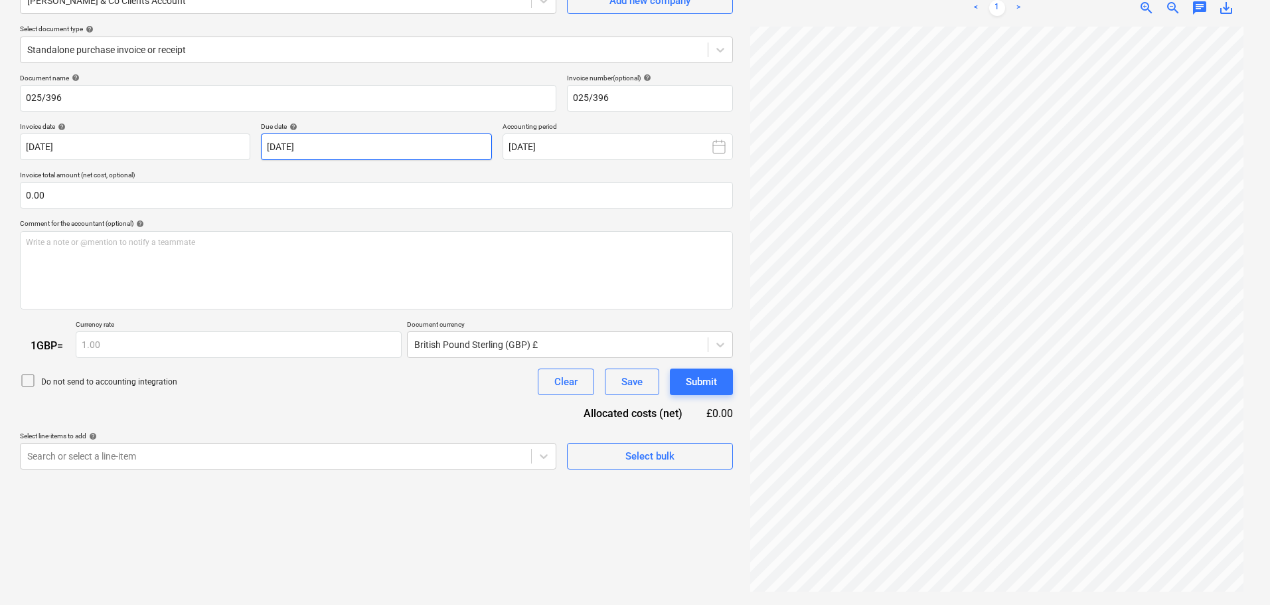
click at [355, 151] on body "Sales Projects Contacts Company Consolidated Invoices Inbox 4 format_size keybo…" at bounding box center [635, 169] width 1270 height 605
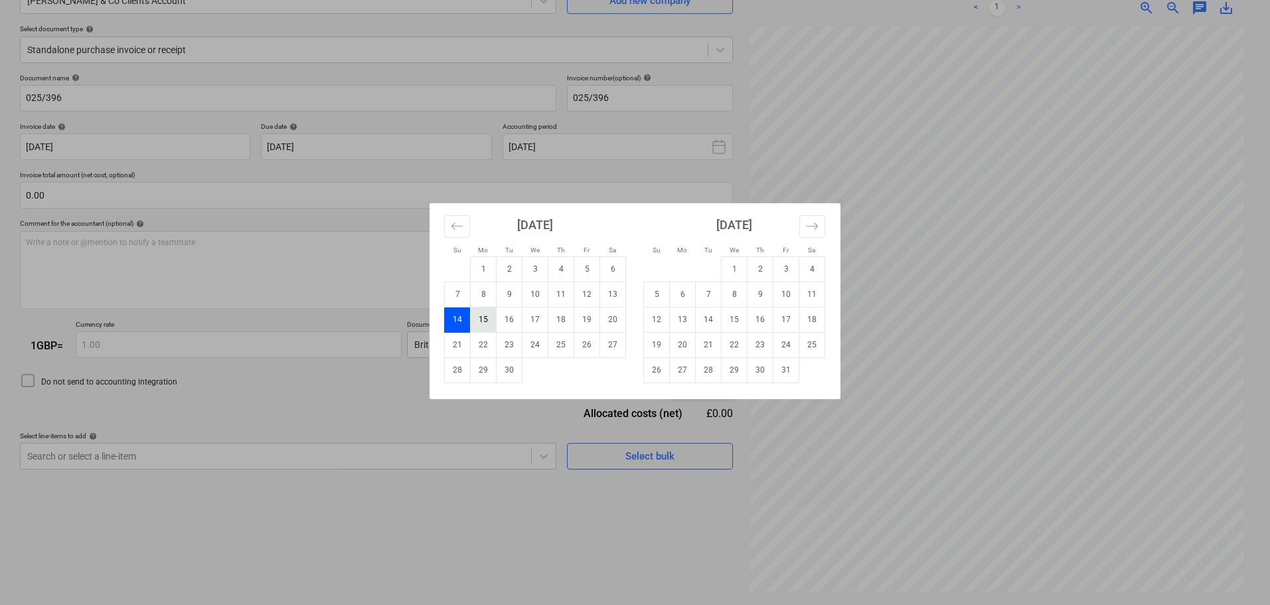
click at [479, 322] on td "15" at bounding box center [484, 319] width 26 height 25
type input "[DATE]"
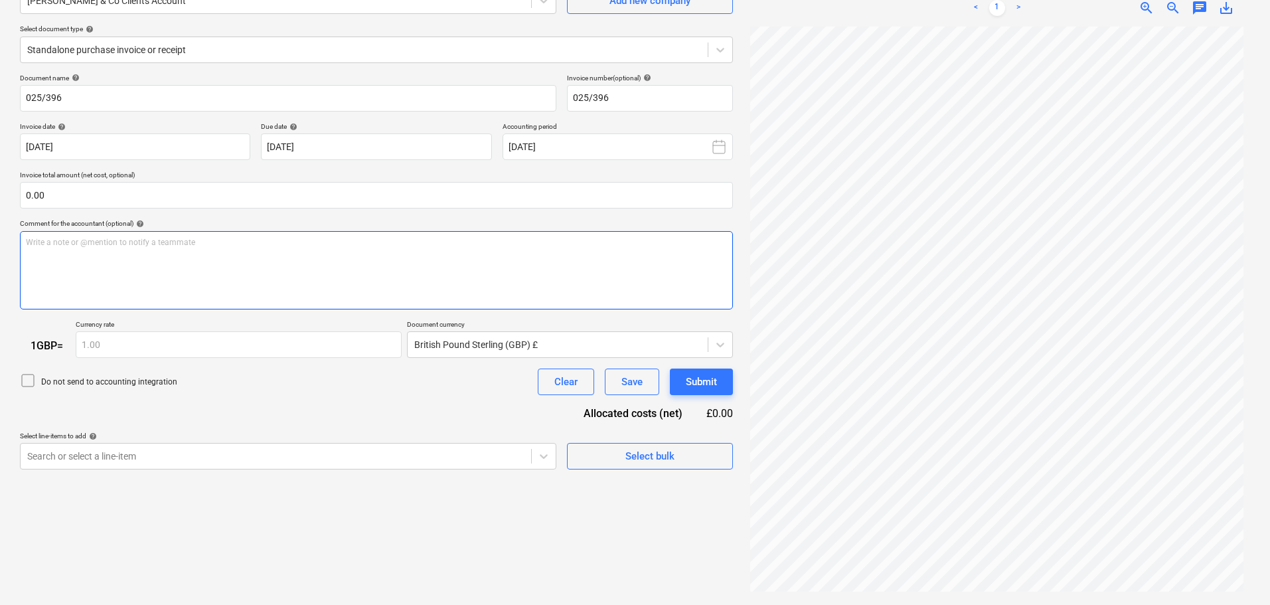
click at [199, 250] on div "Write a note or @mention to notify a teammate [PERSON_NAME]" at bounding box center [376, 270] width 713 height 78
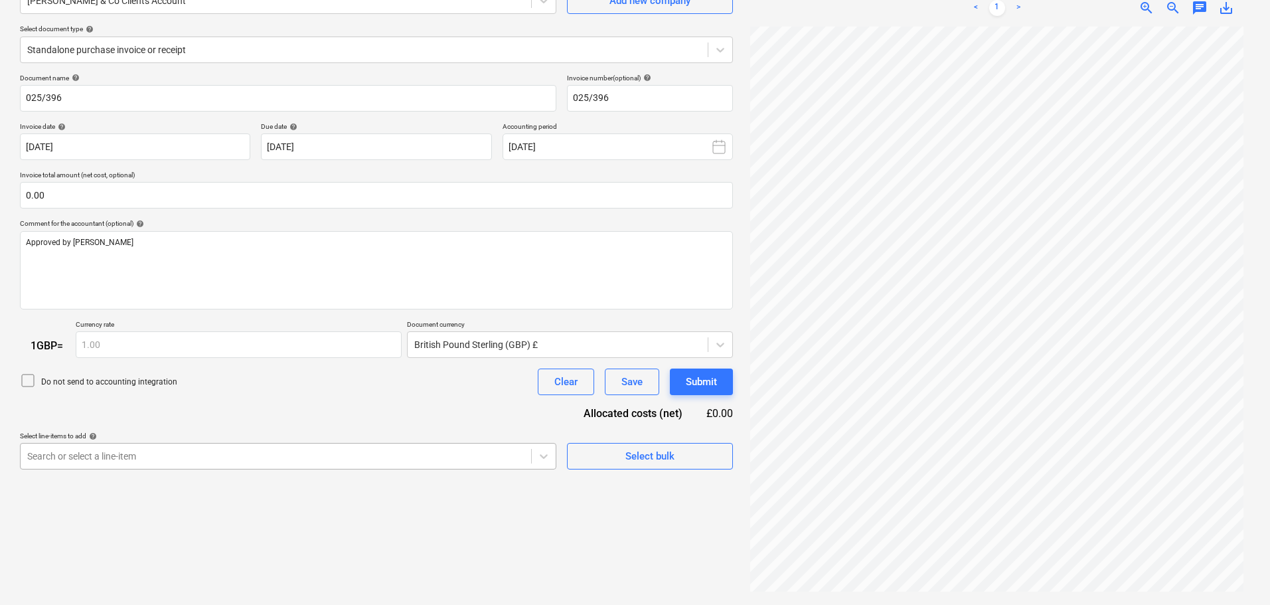
scroll to position [204, 0]
click at [137, 457] on body "Sales Projects Contacts Company Consolidated Invoices Inbox 4 format_size keybo…" at bounding box center [635, 169] width 1270 height 605
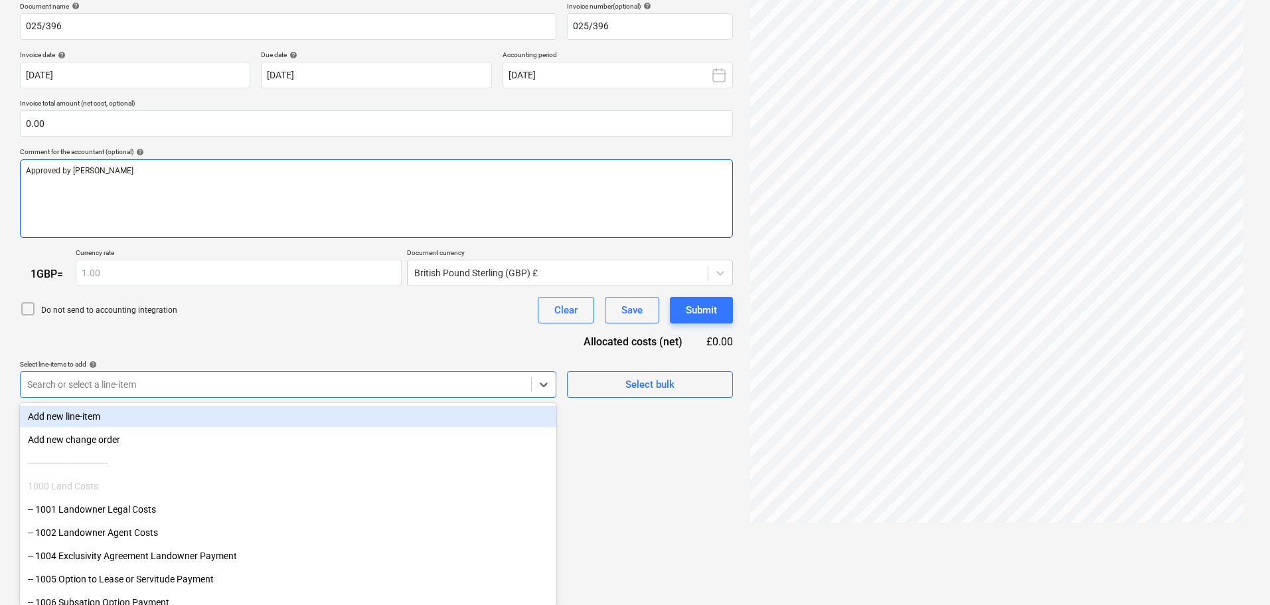
scroll to position [0, 0]
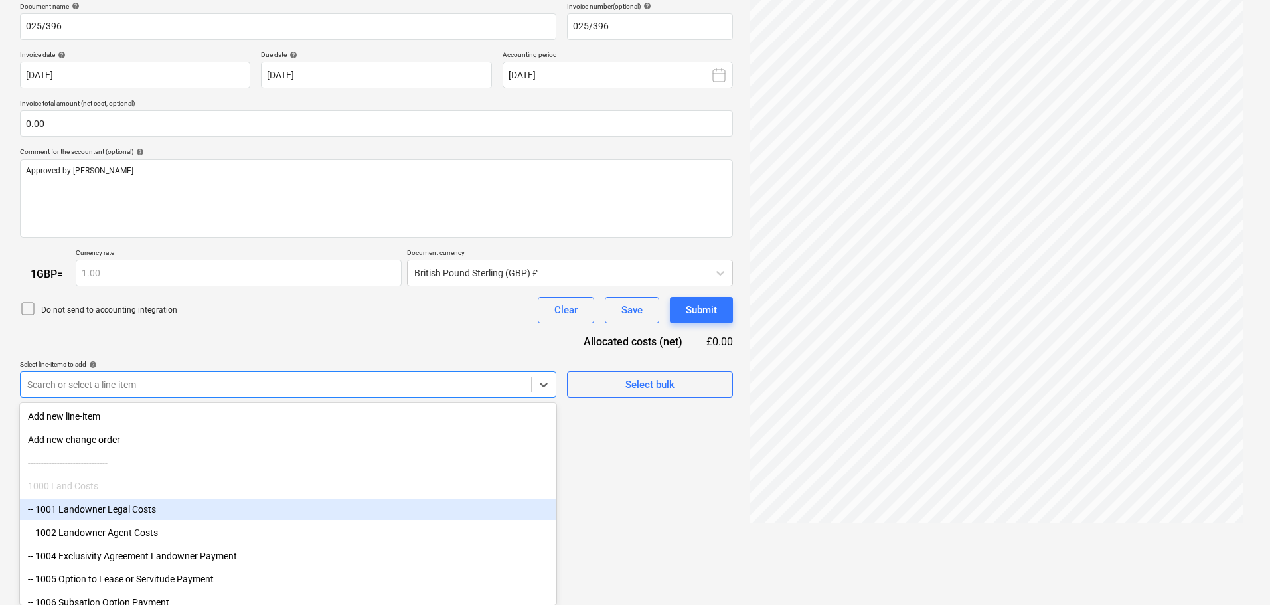
click at [133, 507] on div "-- 1001 Landowner Legal Costs" at bounding box center [288, 509] width 536 height 21
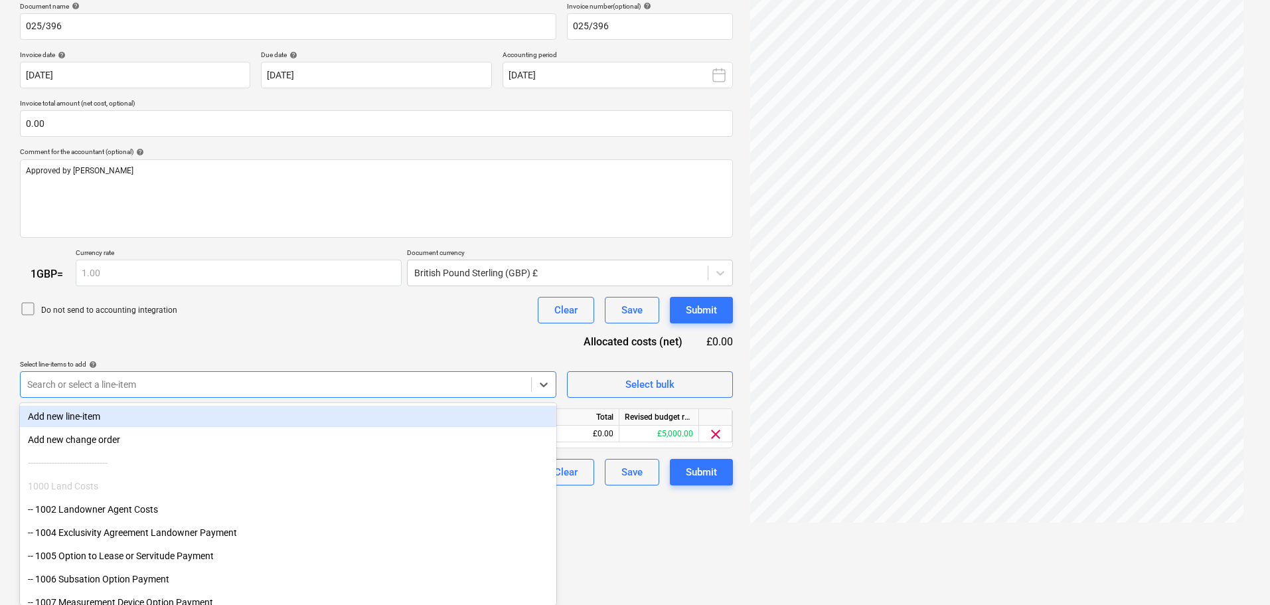
click at [249, 347] on div "Document name help 025/396 Invoice number (optional) help 025/396 Invoice date …" at bounding box center [376, 244] width 713 height 484
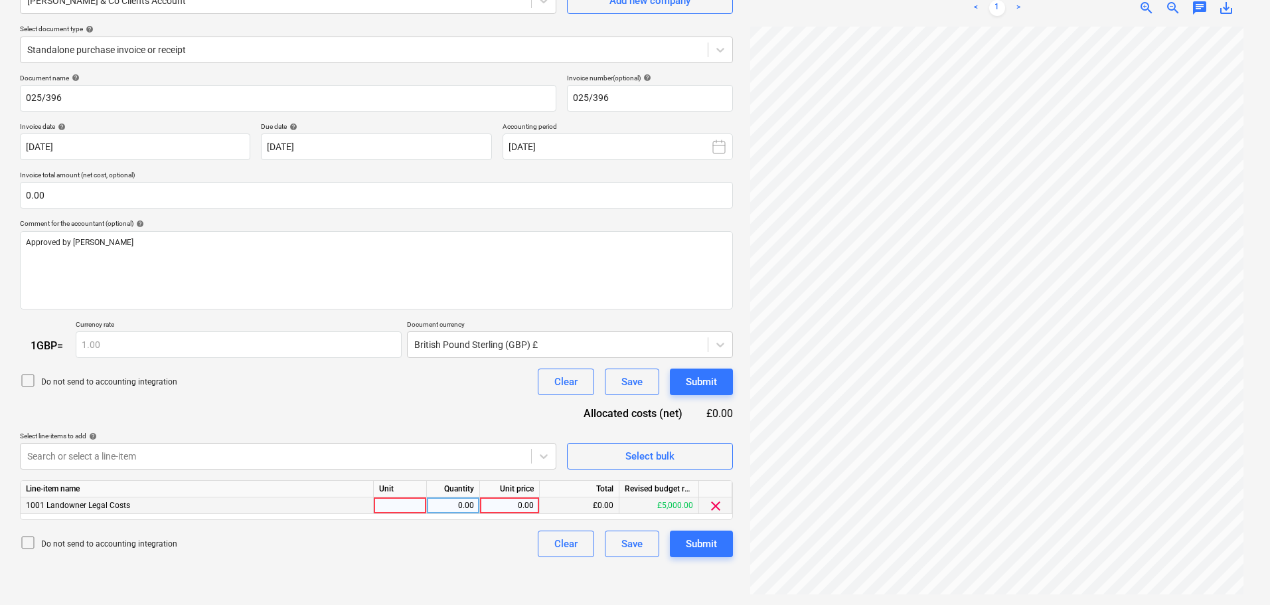
click at [521, 502] on div "0.00" at bounding box center [509, 505] width 48 height 17
type input "2728.30"
click at [710, 546] on div "Submit" at bounding box center [701, 543] width 31 height 17
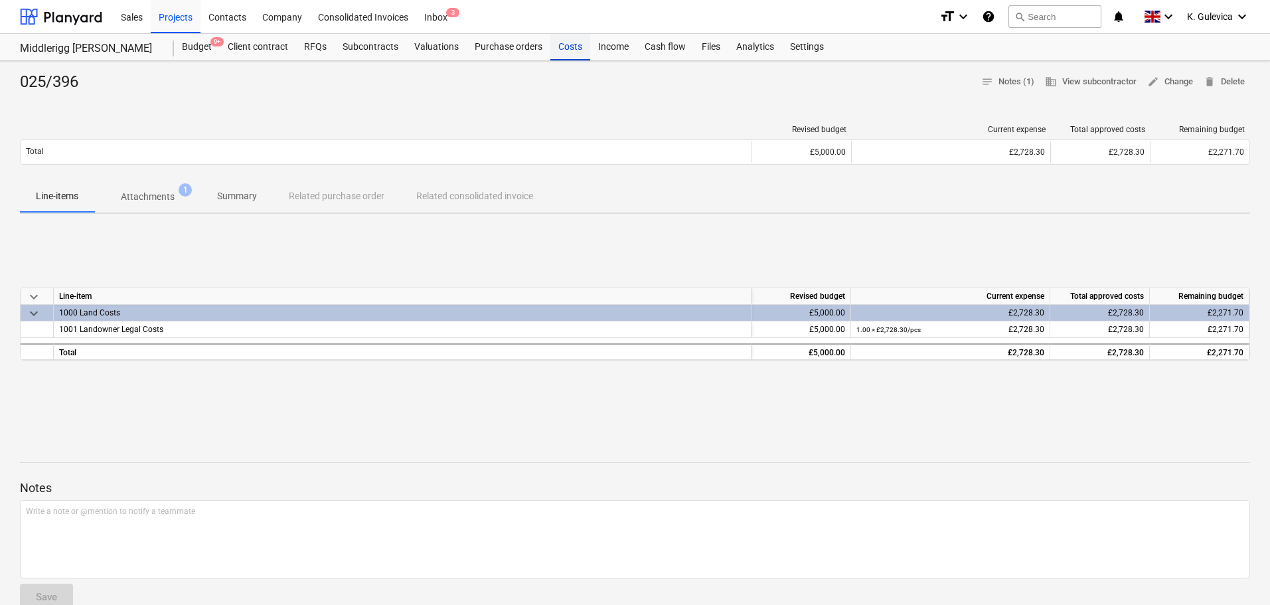
click at [566, 48] on div "Costs" at bounding box center [570, 47] width 40 height 27
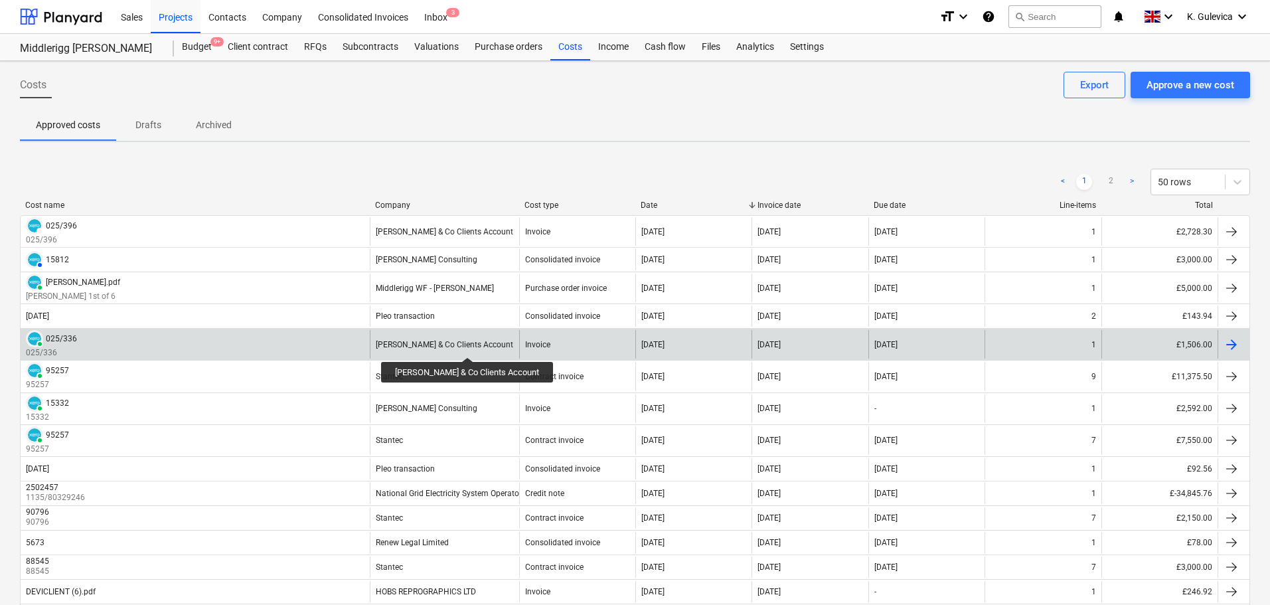
click at [465, 345] on div "[PERSON_NAME] & Co Clients Account" at bounding box center [444, 344] width 137 height 9
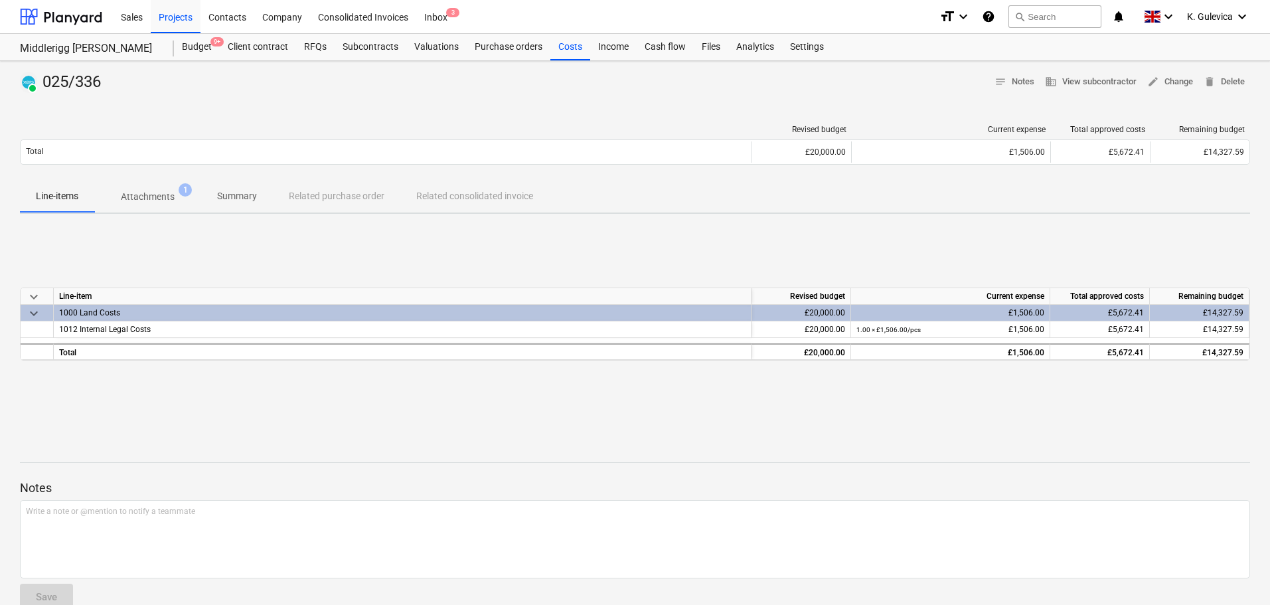
click at [246, 200] on p "Summary" at bounding box center [237, 196] width 40 height 14
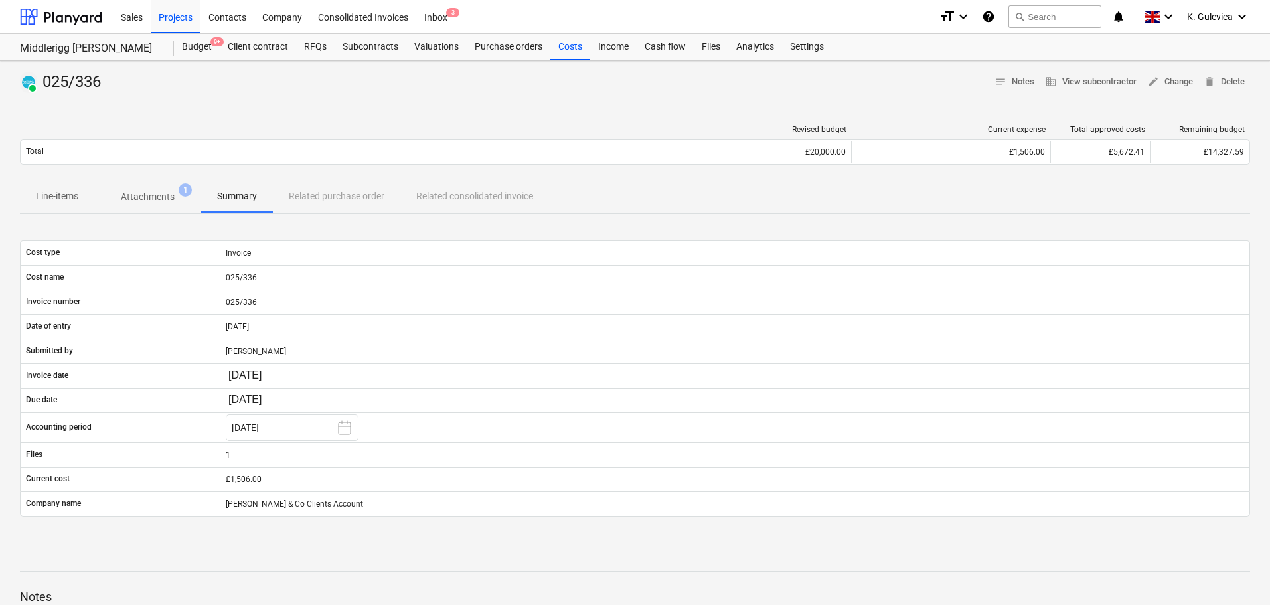
click at [59, 193] on p "Line-items" at bounding box center [57, 196] width 42 height 14
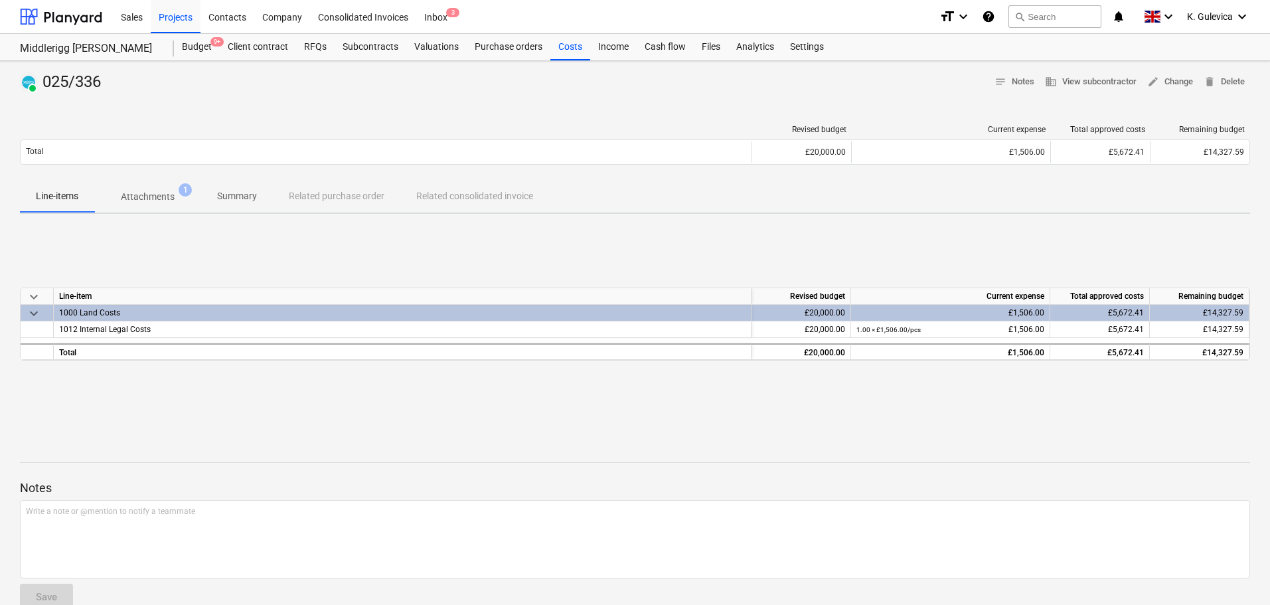
click at [232, 199] on p "Summary" at bounding box center [237, 196] width 40 height 14
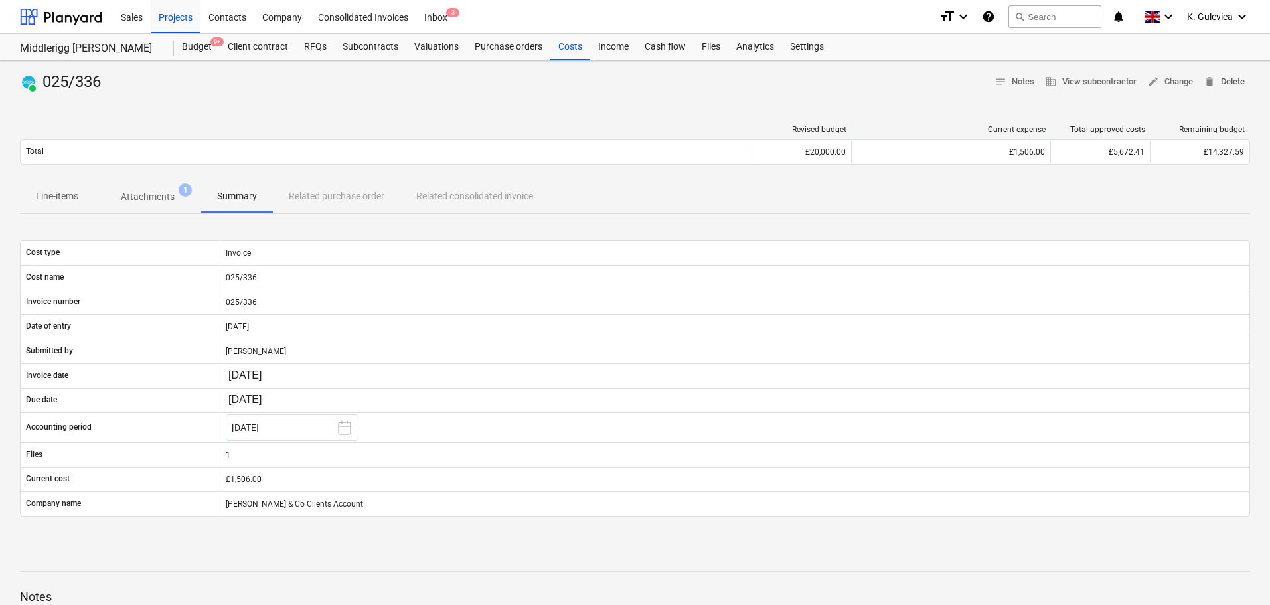
click at [1239, 79] on span "delete Delete" at bounding box center [1224, 81] width 41 height 15
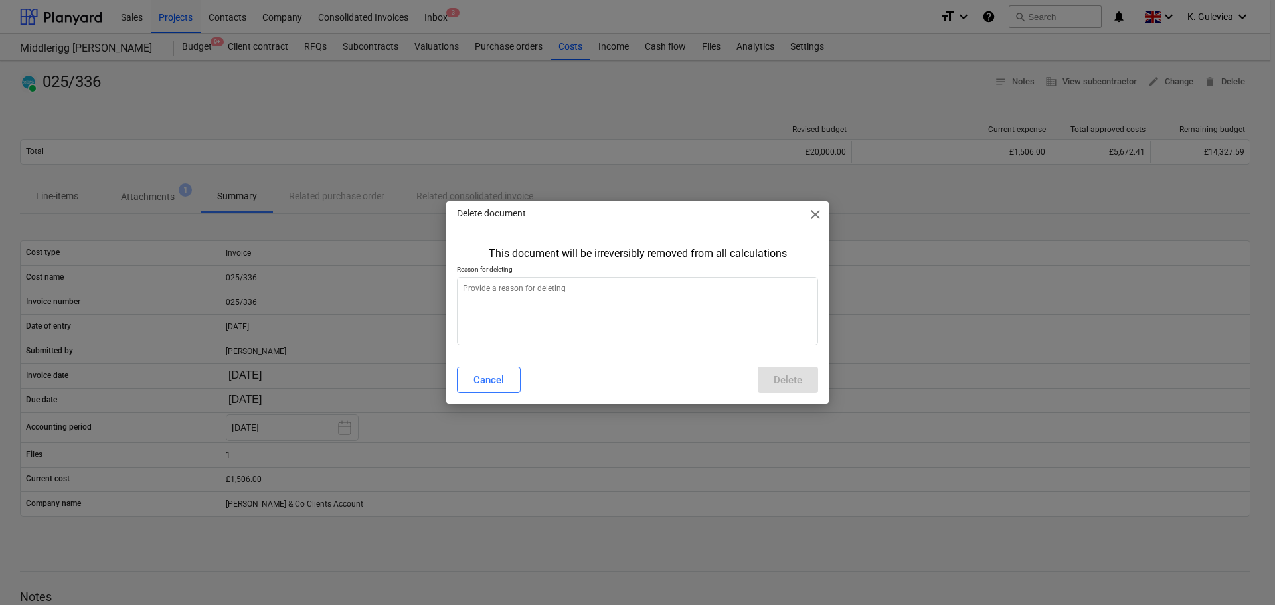
type textarea "x"
click at [560, 301] on textarea at bounding box center [637, 311] width 361 height 68
type textarea "w"
type textarea "x"
type textarea "wr"
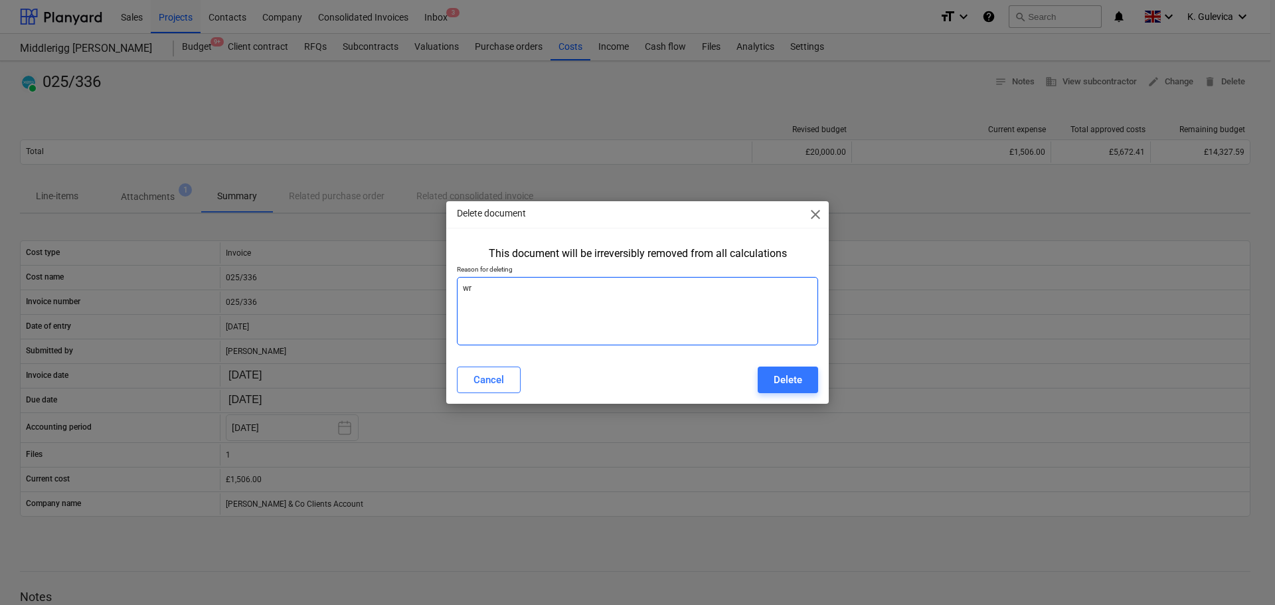
type textarea "x"
type textarea "wro"
type textarea "x"
type textarea "wron"
type textarea "x"
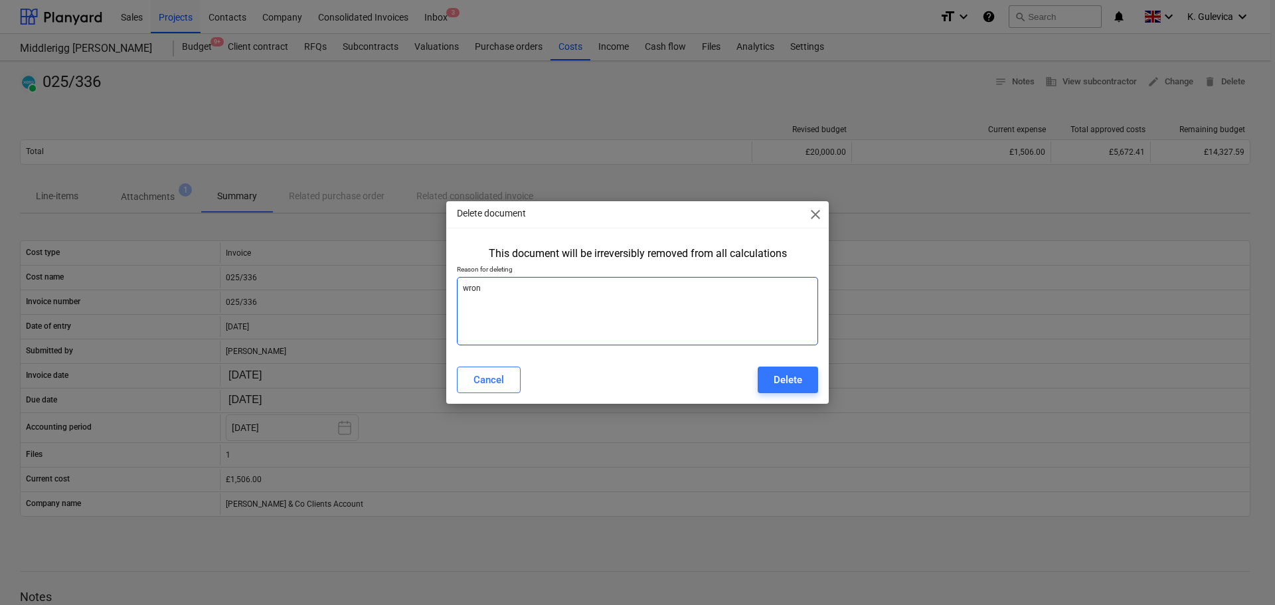
type textarea "wrong"
type textarea "x"
type textarea "wrong"
click at [820, 210] on span "close" at bounding box center [815, 214] width 16 height 16
type textarea "x"
